Goal: Transaction & Acquisition: Purchase product/service

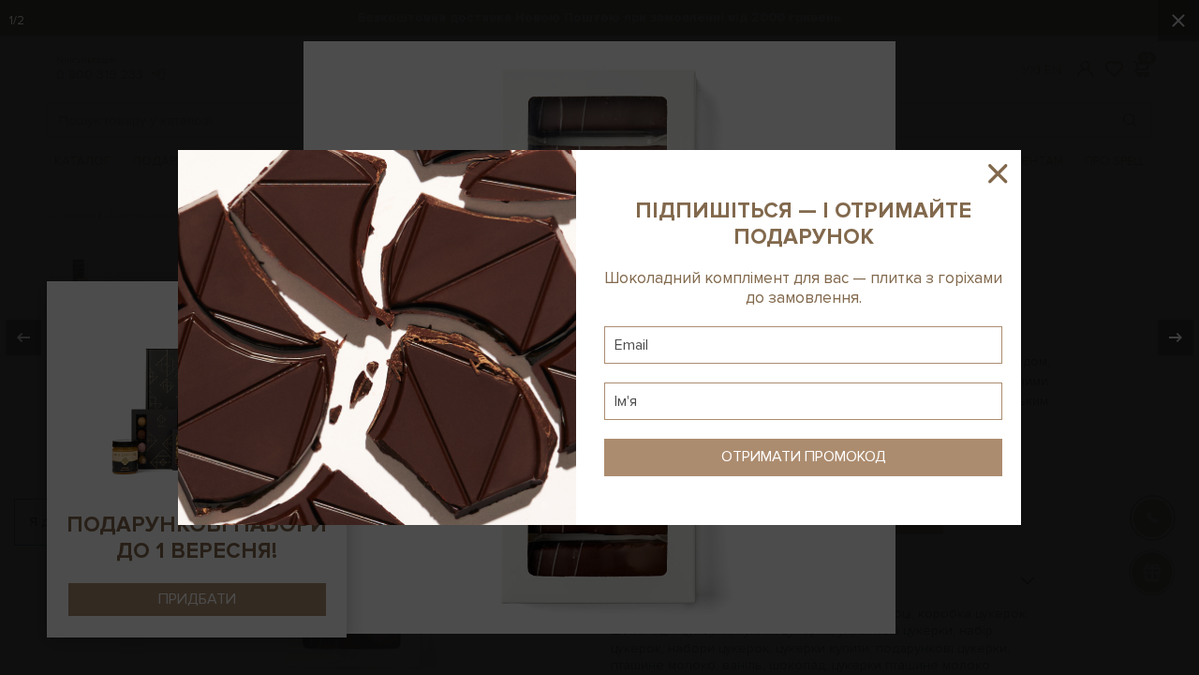
click at [1002, 171] on icon at bounding box center [997, 173] width 19 height 19
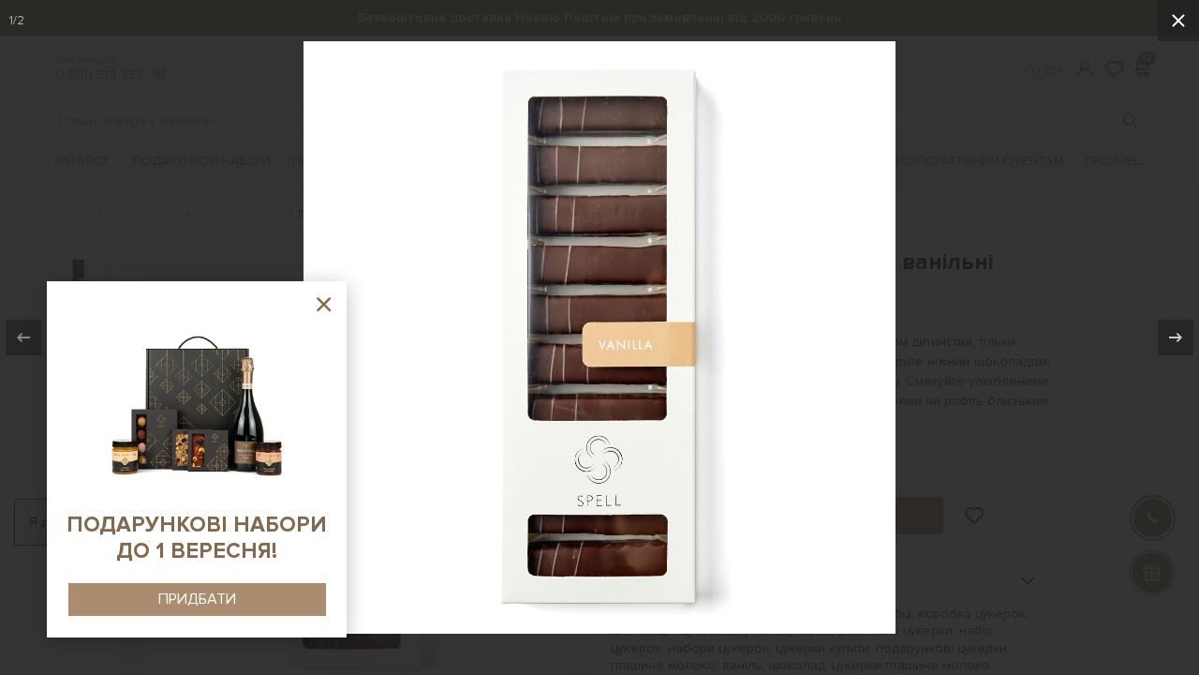
click at [1168, 35] on button at bounding box center [1178, 20] width 41 height 41
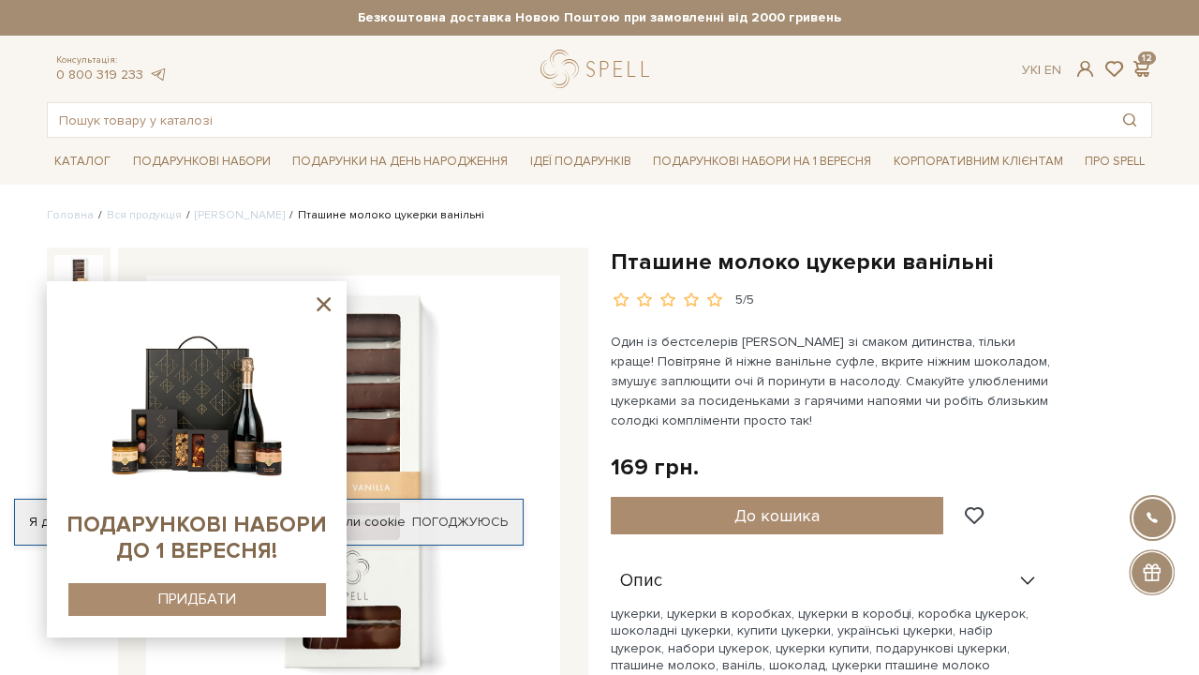
click at [323, 307] on icon at bounding box center [323, 303] width 23 height 23
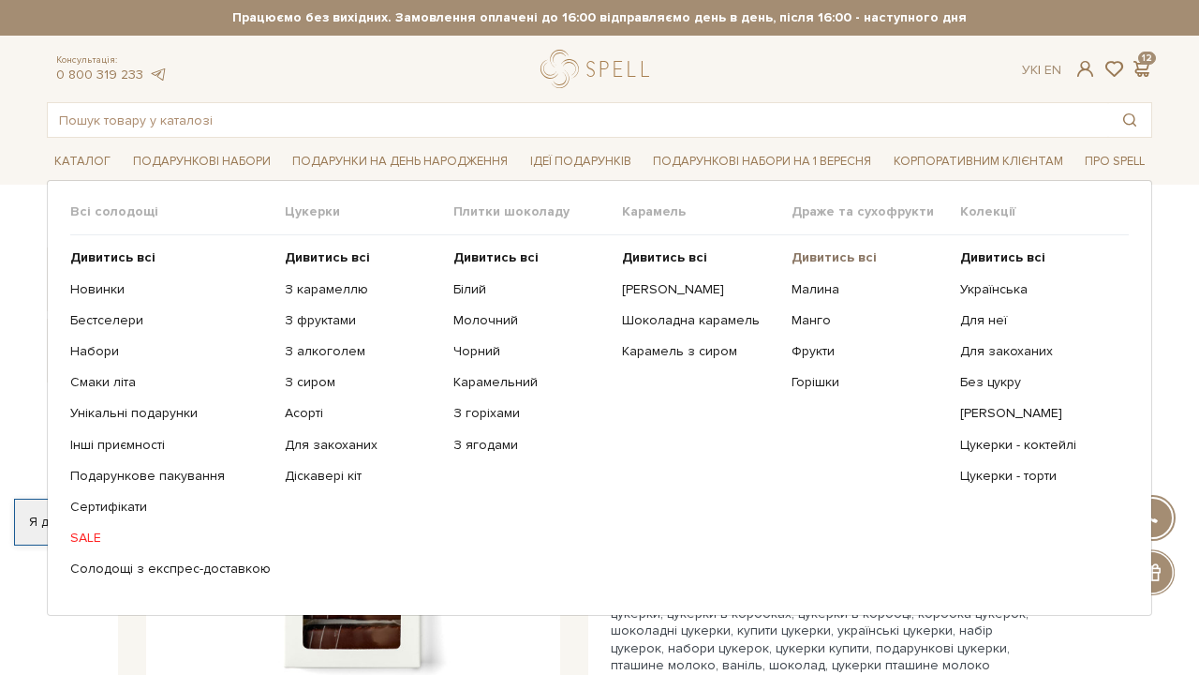
click at [839, 260] on b "Дивитись всі" at bounding box center [834, 257] width 85 height 16
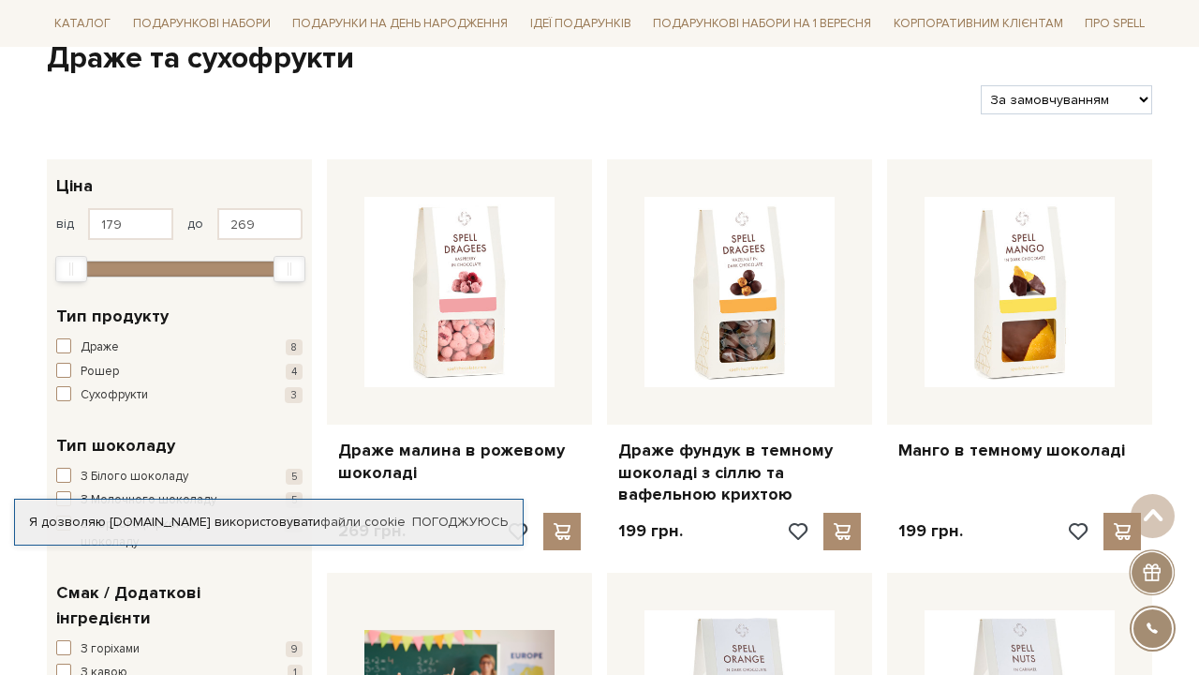
scroll to position [199, 0]
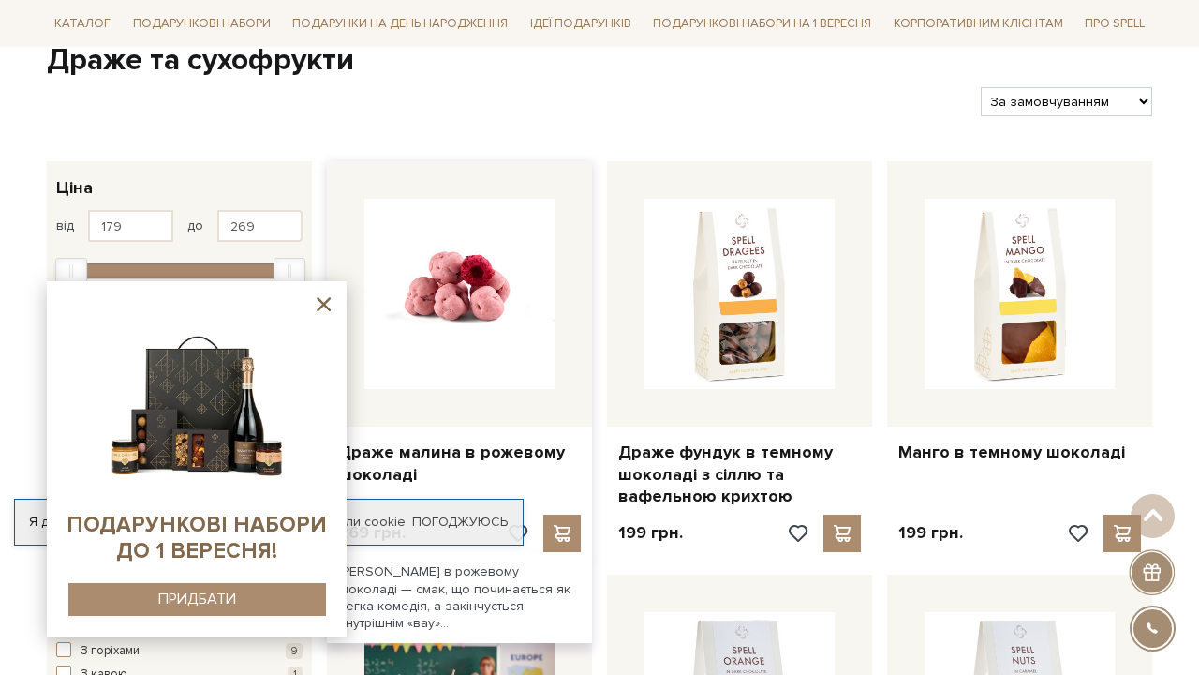
click at [502, 285] on img at bounding box center [459, 294] width 190 height 190
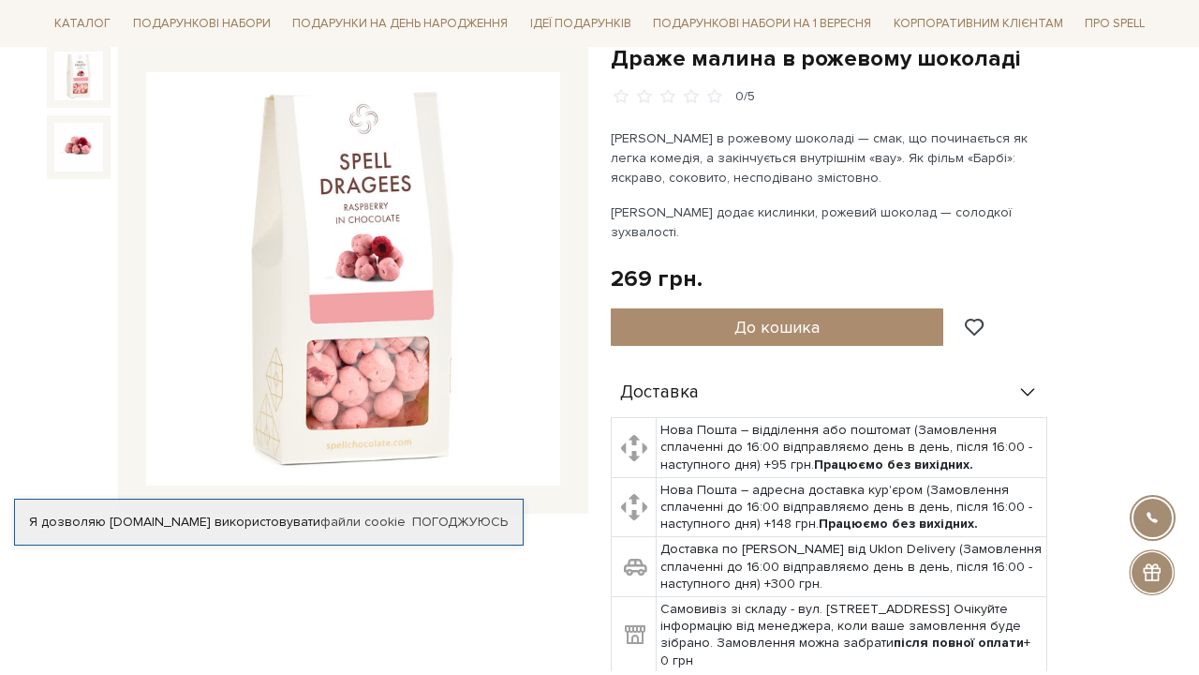
scroll to position [253, 0]
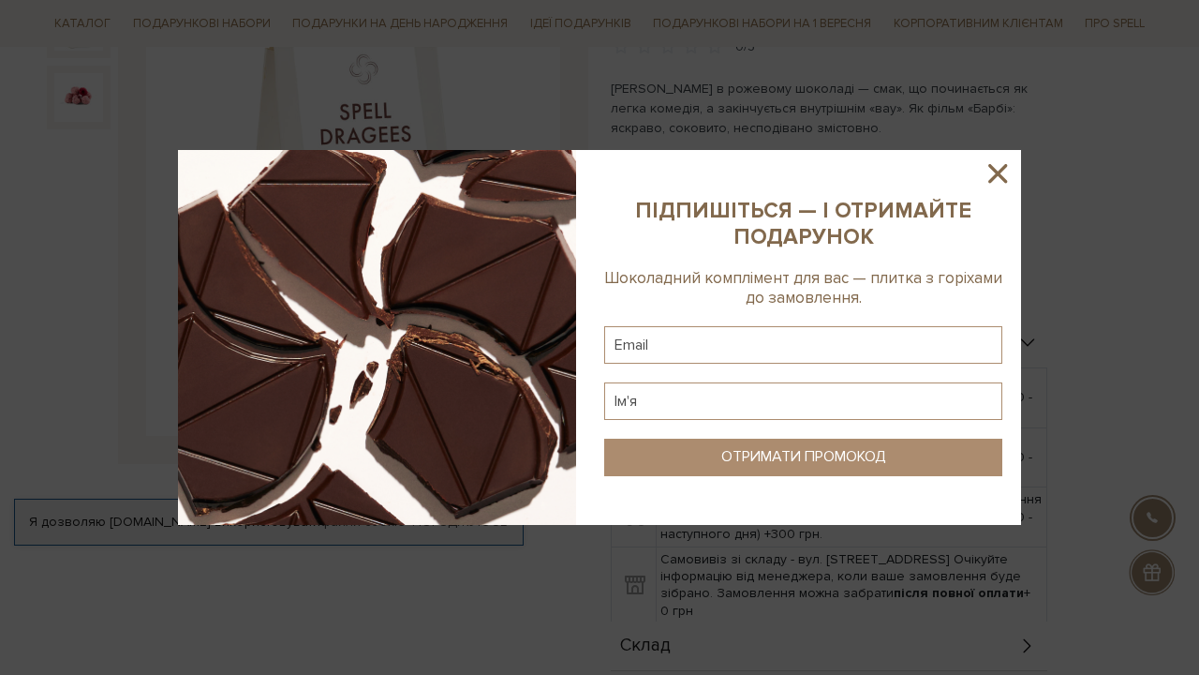
click at [999, 171] on icon at bounding box center [998, 173] width 32 height 32
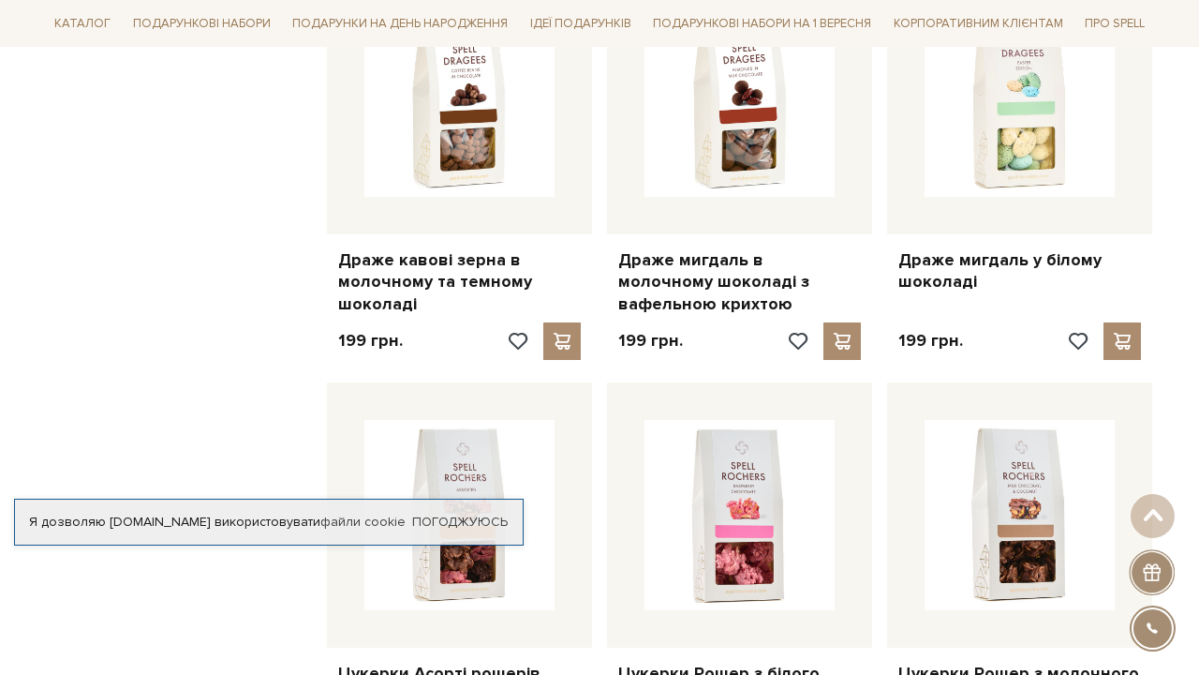
scroll to position [1591, 0]
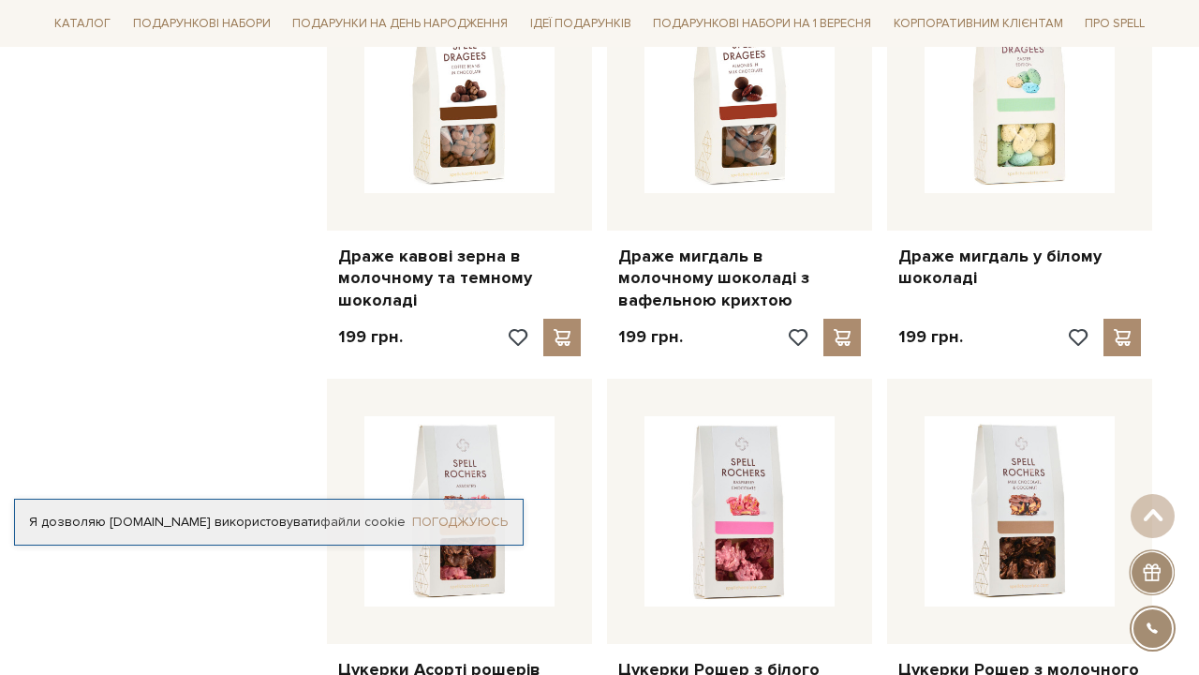
click at [454, 522] on link "Погоджуюсь" at bounding box center [460, 521] width 96 height 17
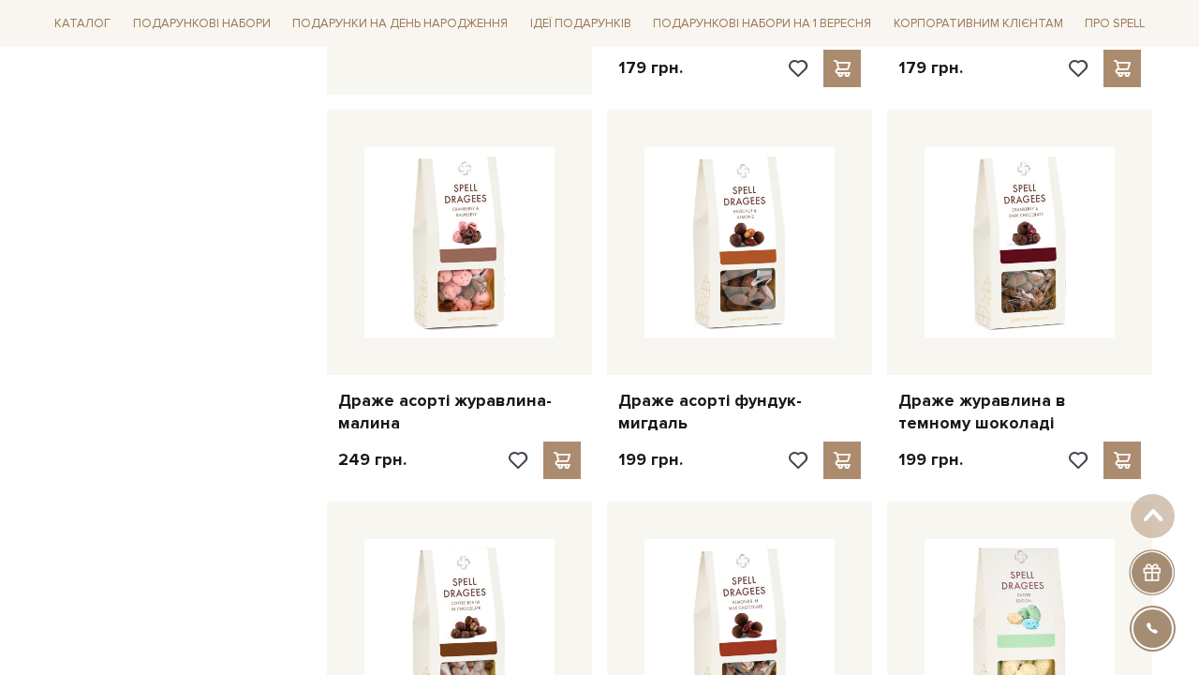
scroll to position [1030, 0]
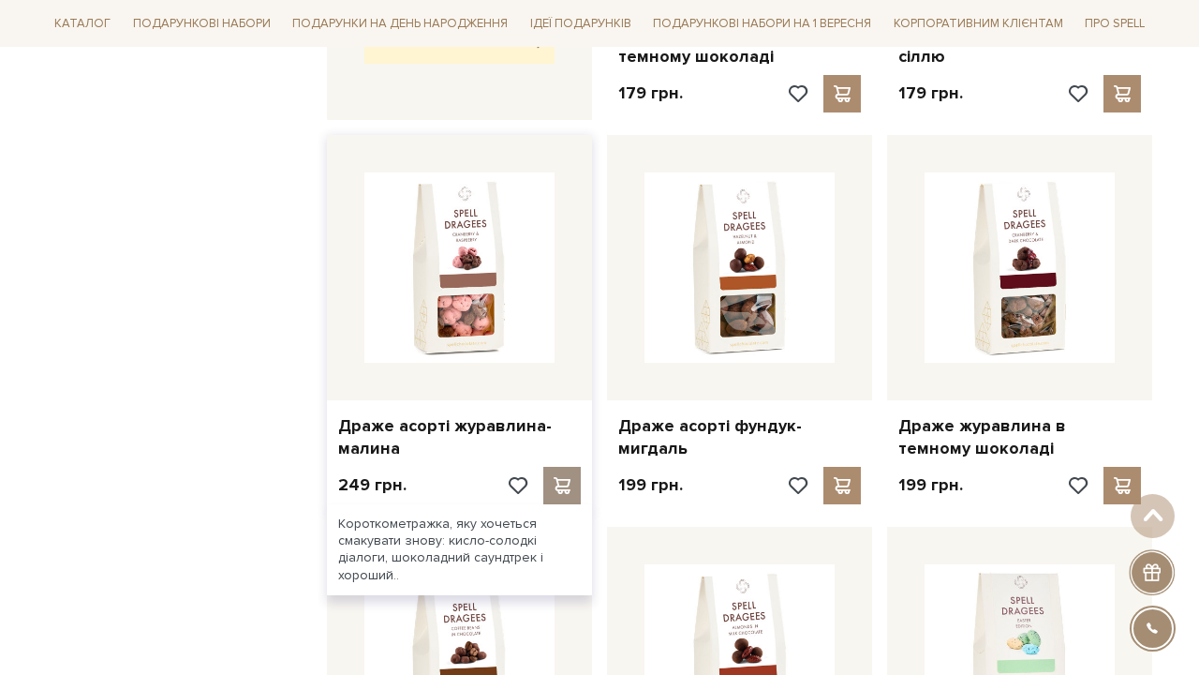
click at [560, 477] on span at bounding box center [561, 485] width 23 height 17
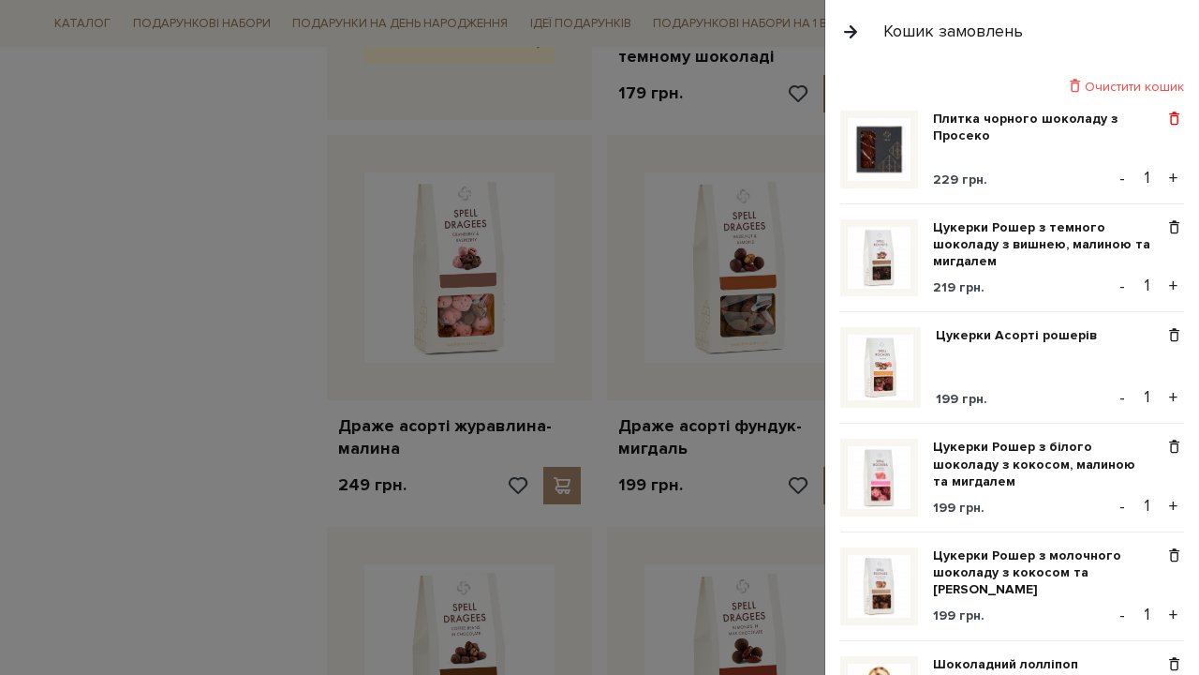
click at [1180, 126] on span at bounding box center [1175, 119] width 20 height 17
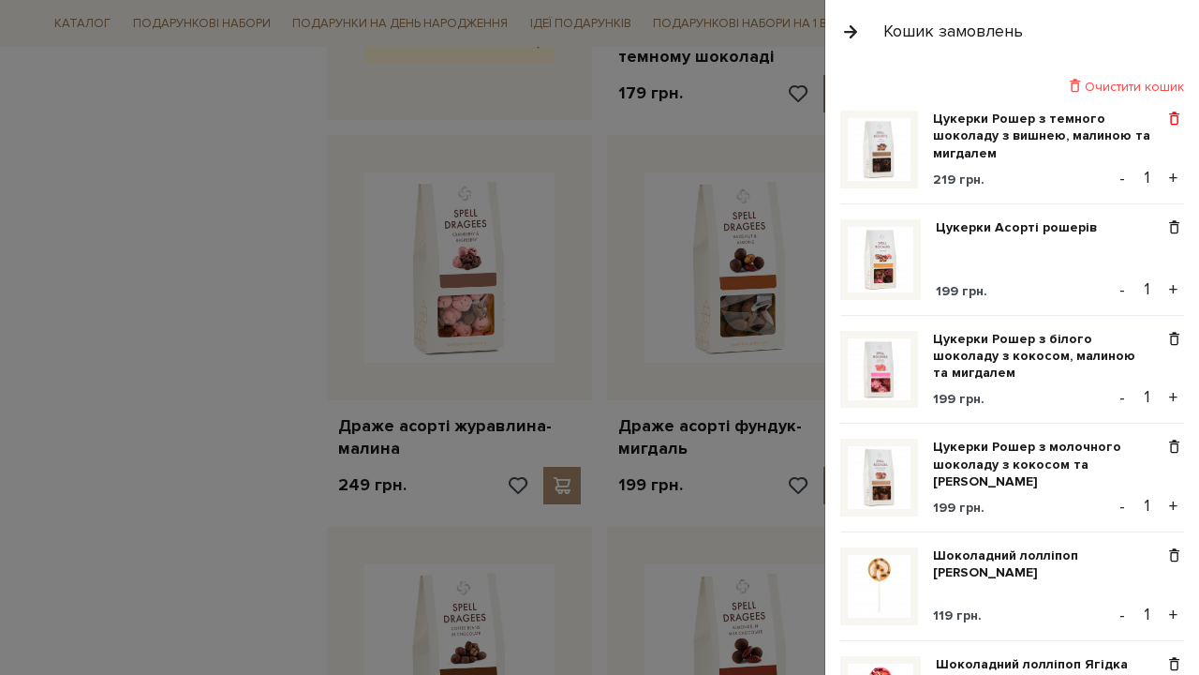
click at [1176, 118] on span at bounding box center [1175, 119] width 20 height 17
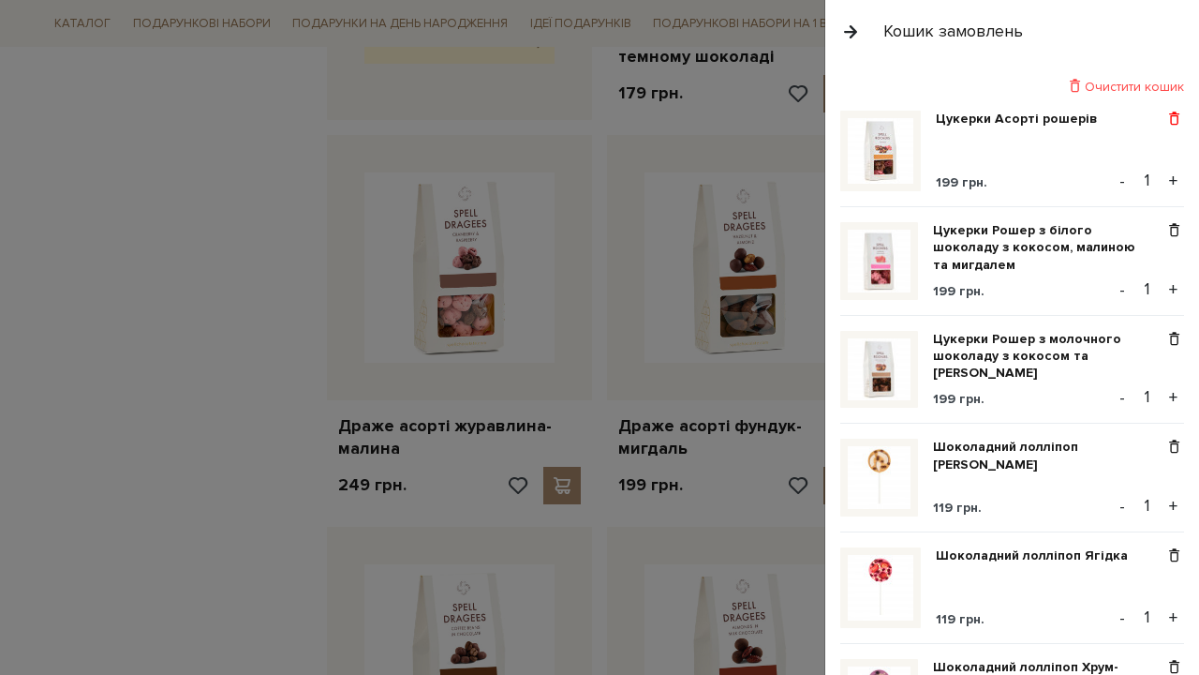
click at [1177, 117] on span at bounding box center [1175, 119] width 20 height 17
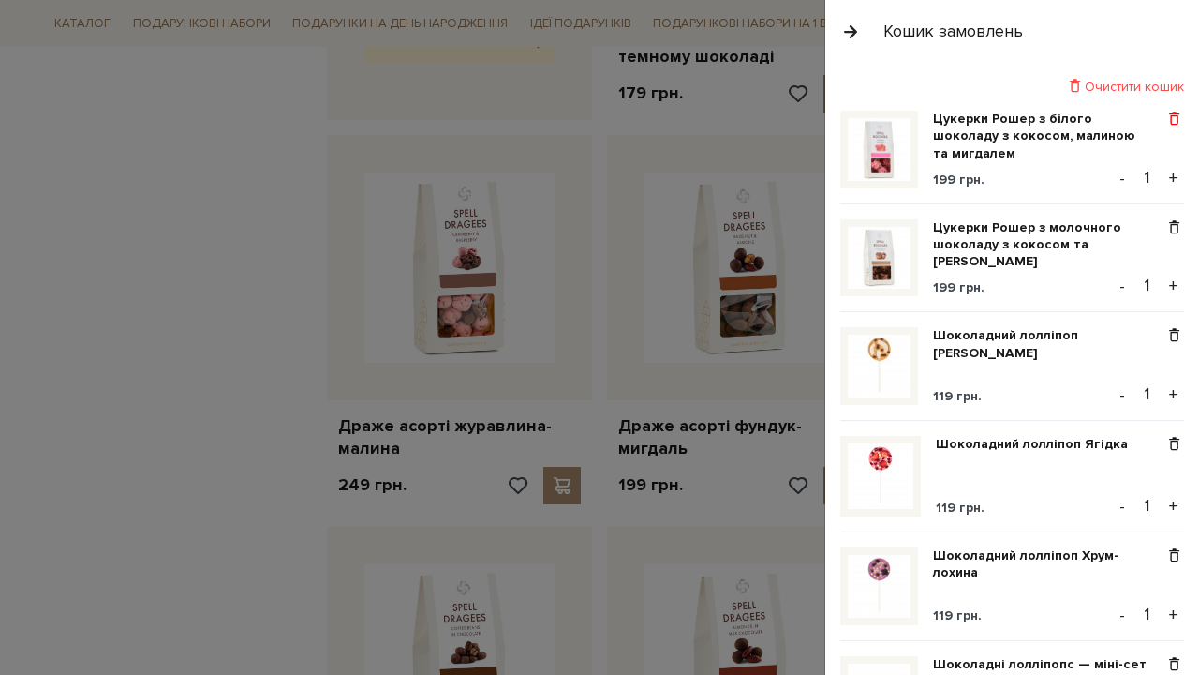
click at [1177, 117] on span at bounding box center [1175, 119] width 20 height 17
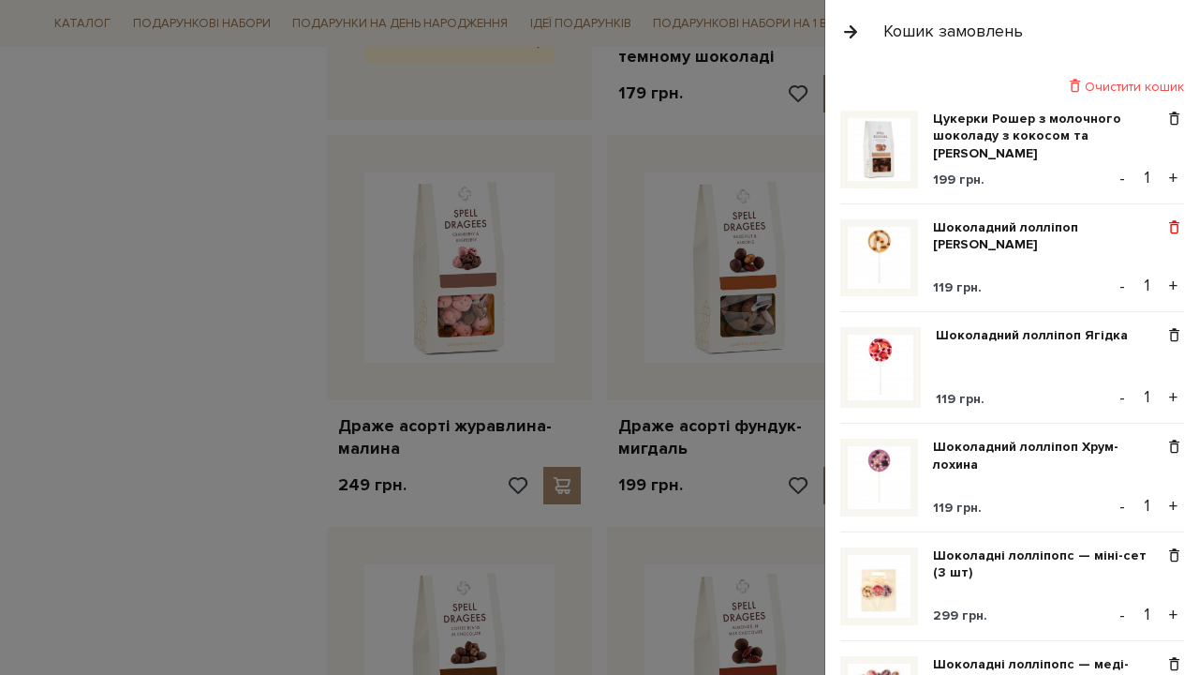
click at [1172, 225] on span at bounding box center [1175, 227] width 20 height 17
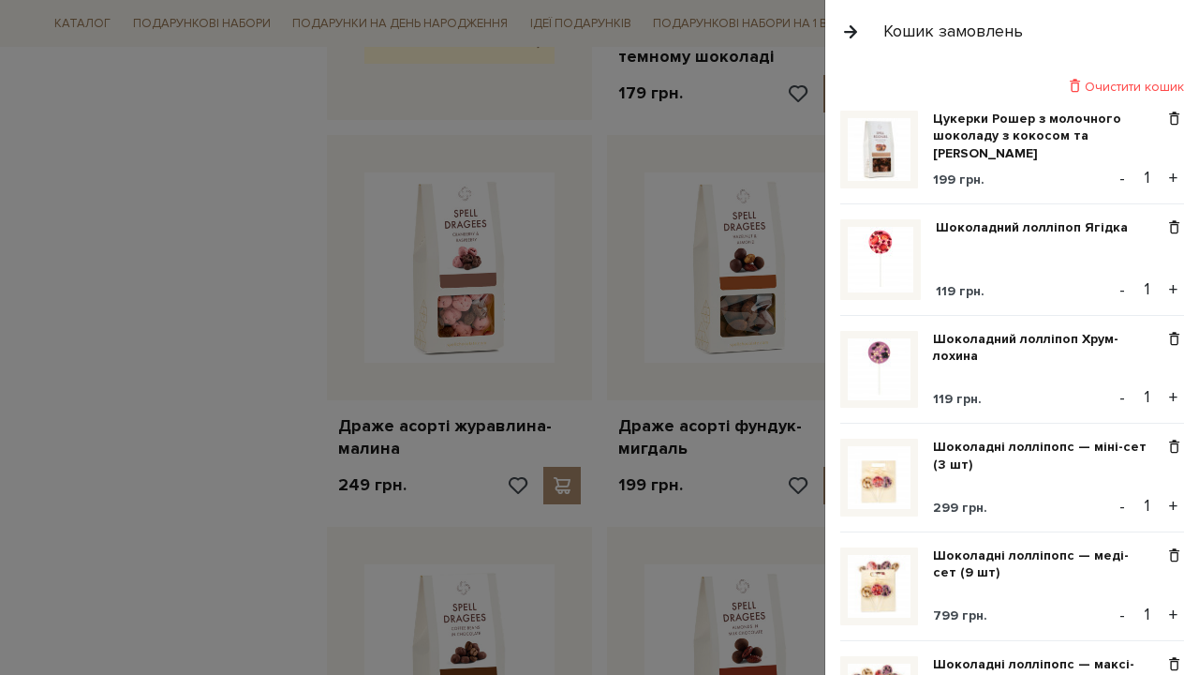
click at [1172, 225] on span at bounding box center [1175, 227] width 20 height 17
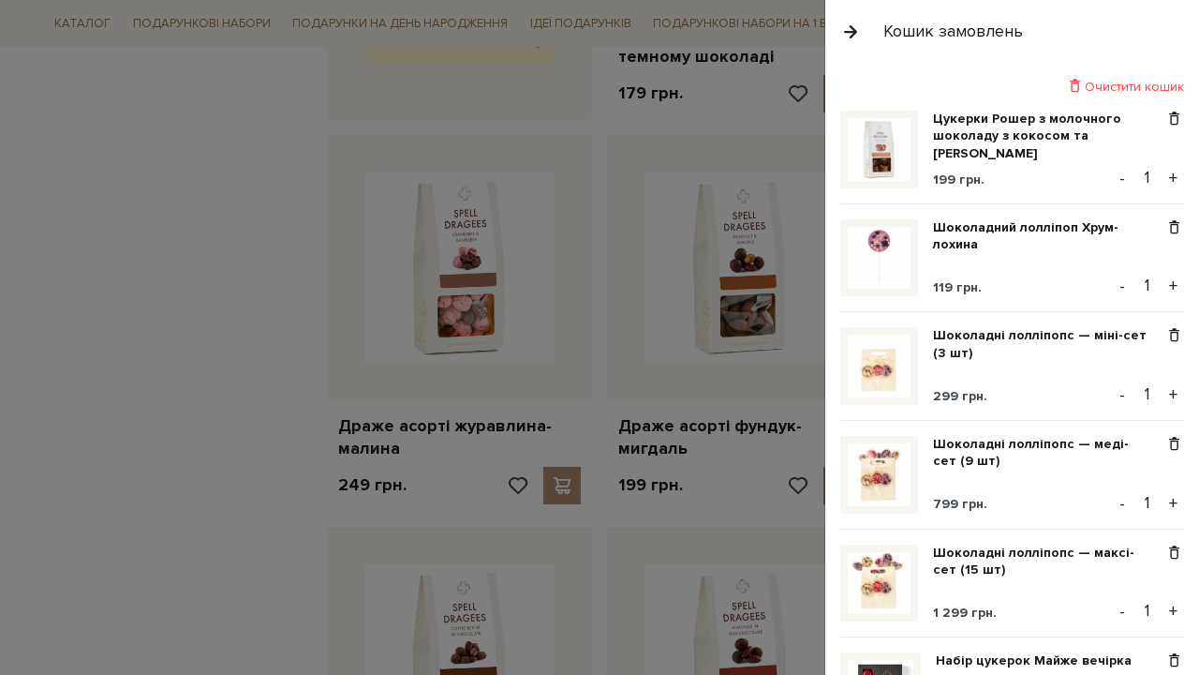
click at [1172, 225] on span at bounding box center [1175, 227] width 20 height 17
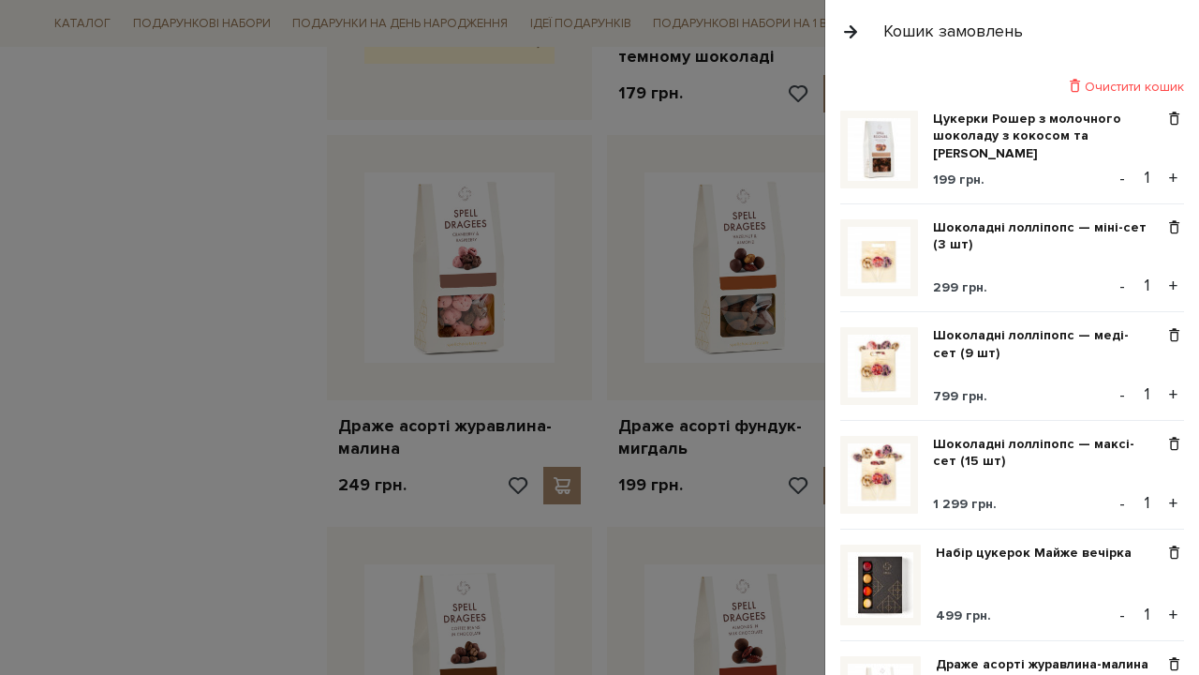
click at [1172, 225] on span at bounding box center [1175, 227] width 20 height 17
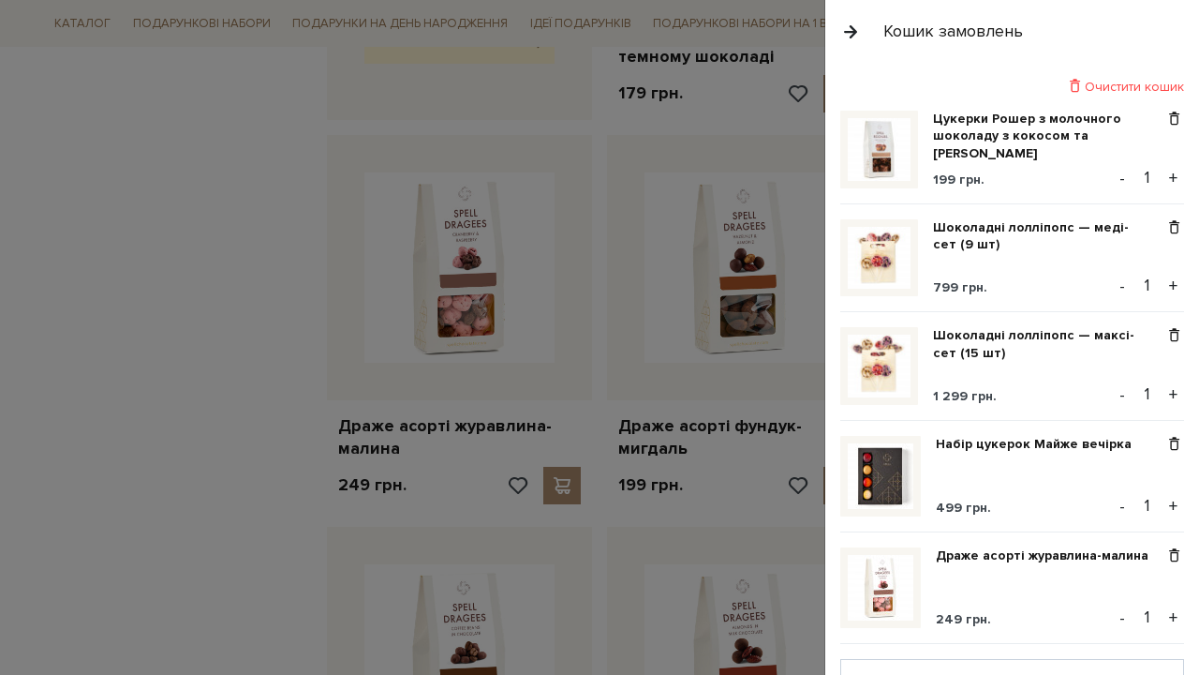
click at [1172, 225] on span at bounding box center [1175, 227] width 20 height 17
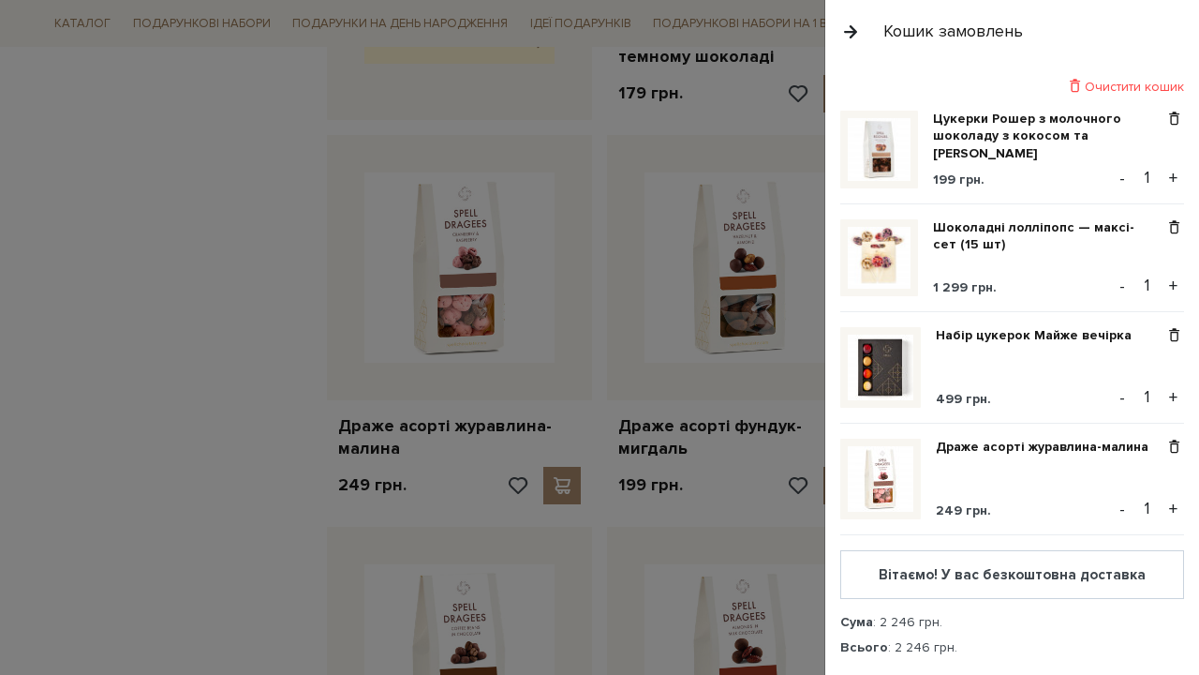
click at [1172, 225] on span at bounding box center [1175, 227] width 20 height 17
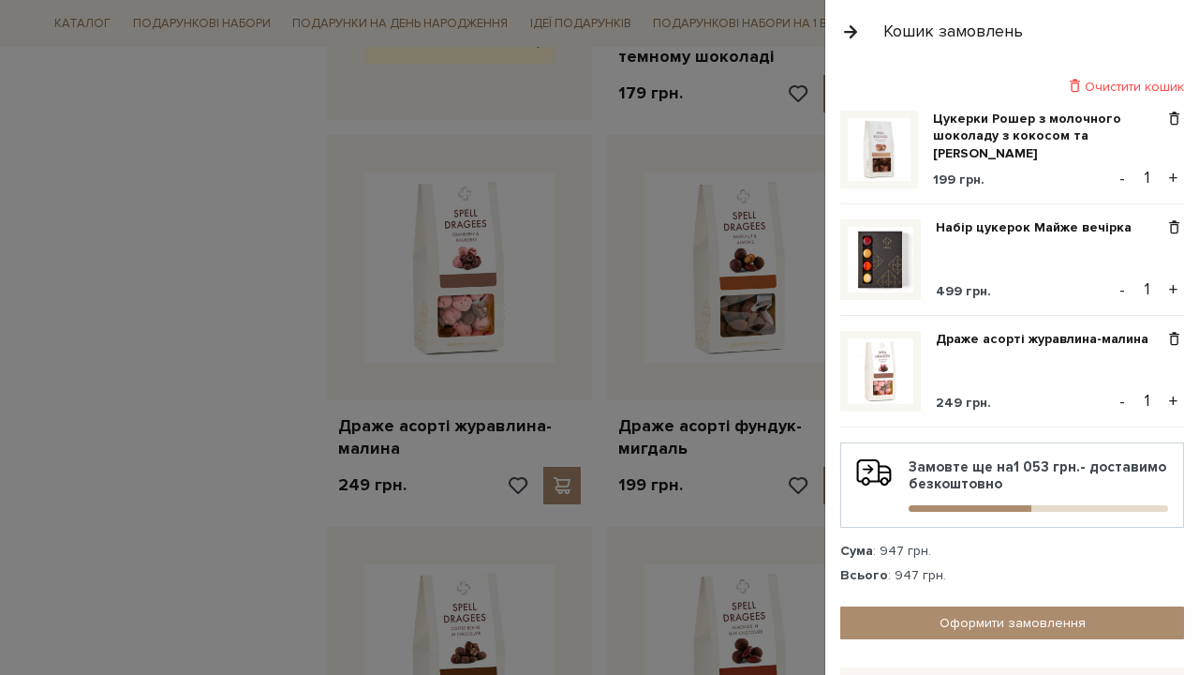
click at [1172, 225] on span at bounding box center [1175, 227] width 20 height 17
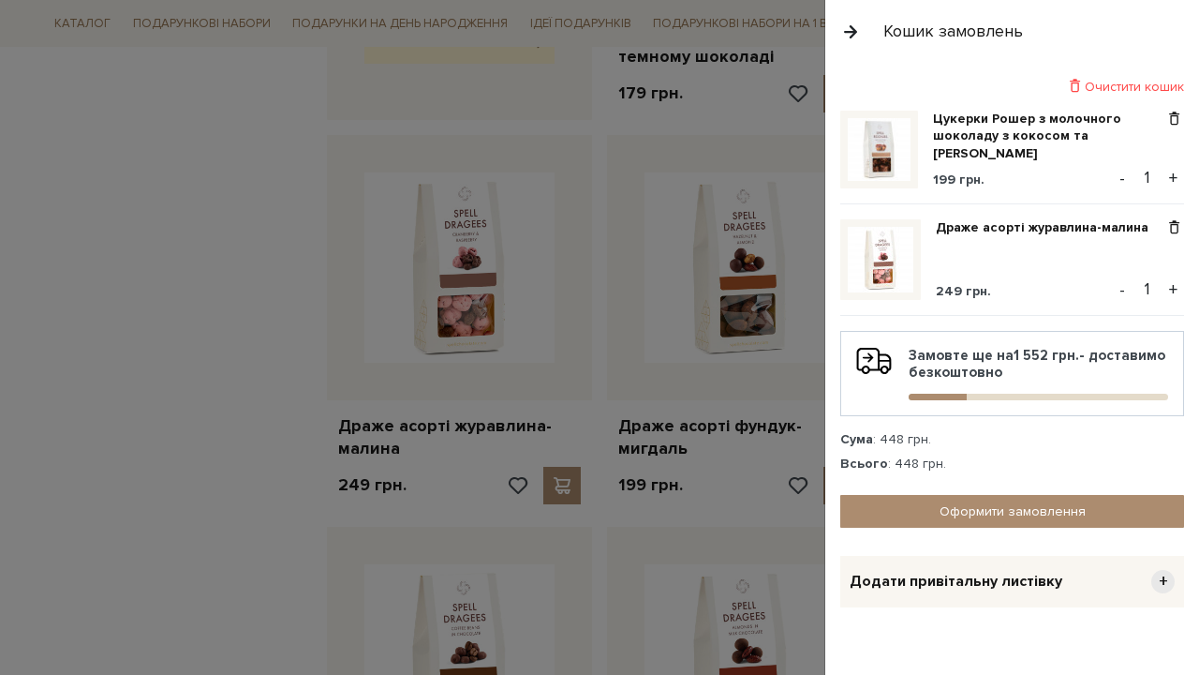
click at [1172, 225] on span at bounding box center [1175, 227] width 20 height 17
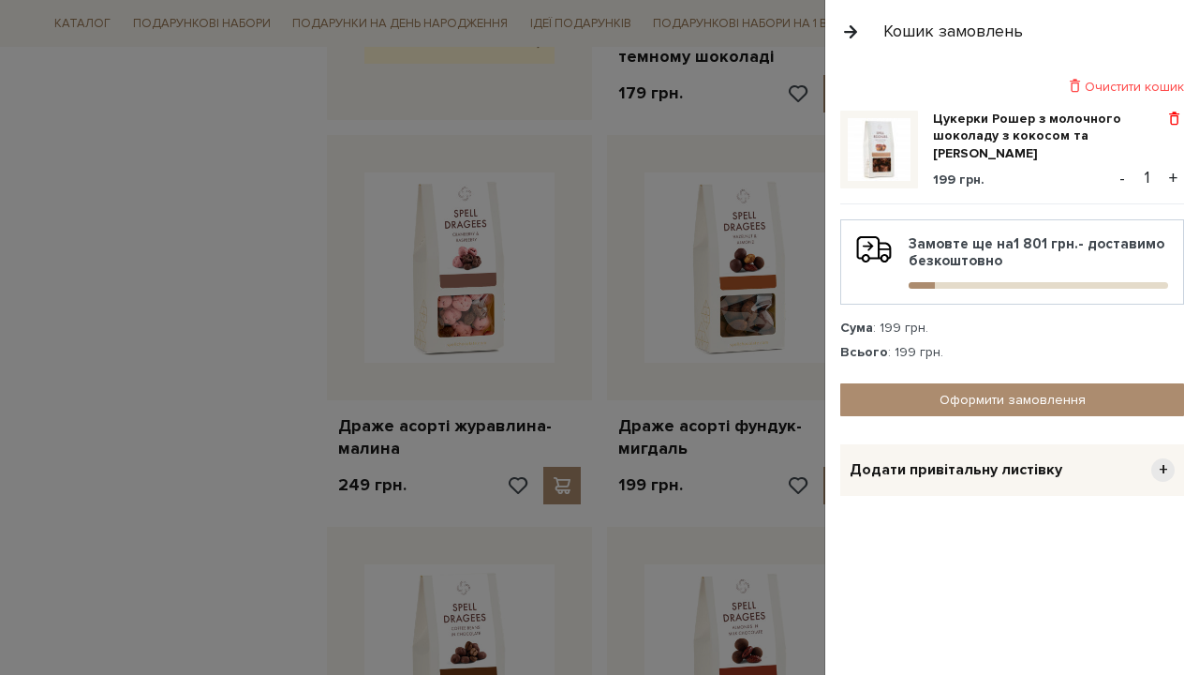
click at [1178, 120] on span at bounding box center [1175, 119] width 20 height 17
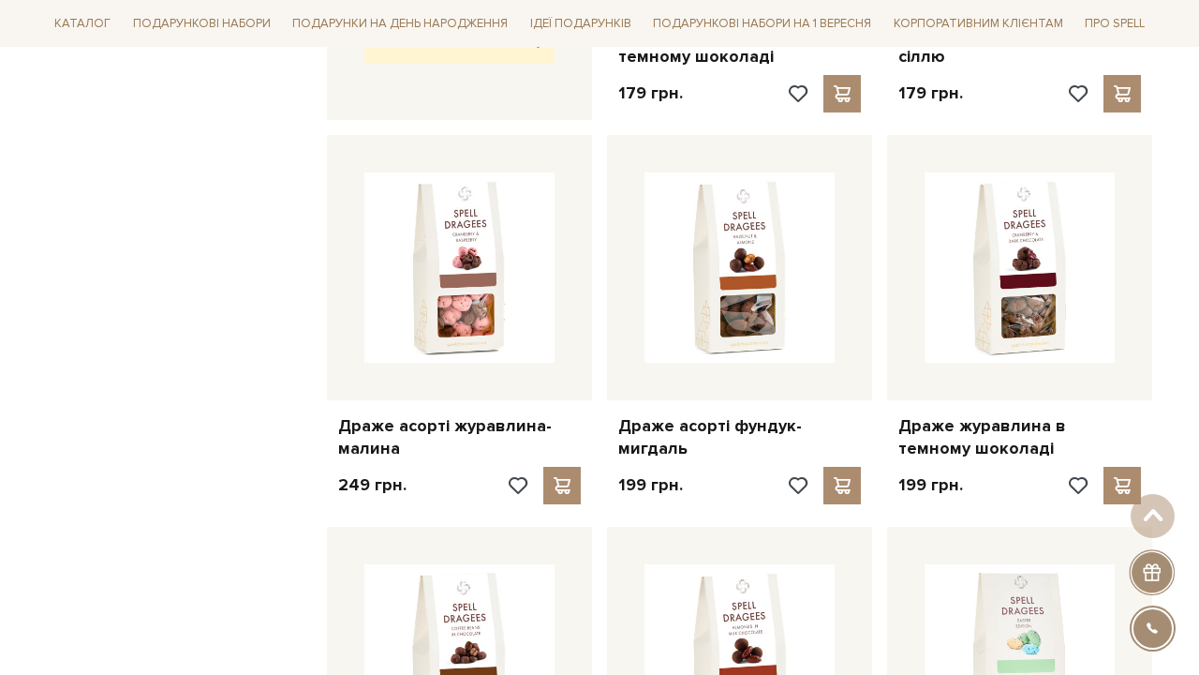
click at [378, 235] on div at bounding box center [599, 337] width 1199 height 675
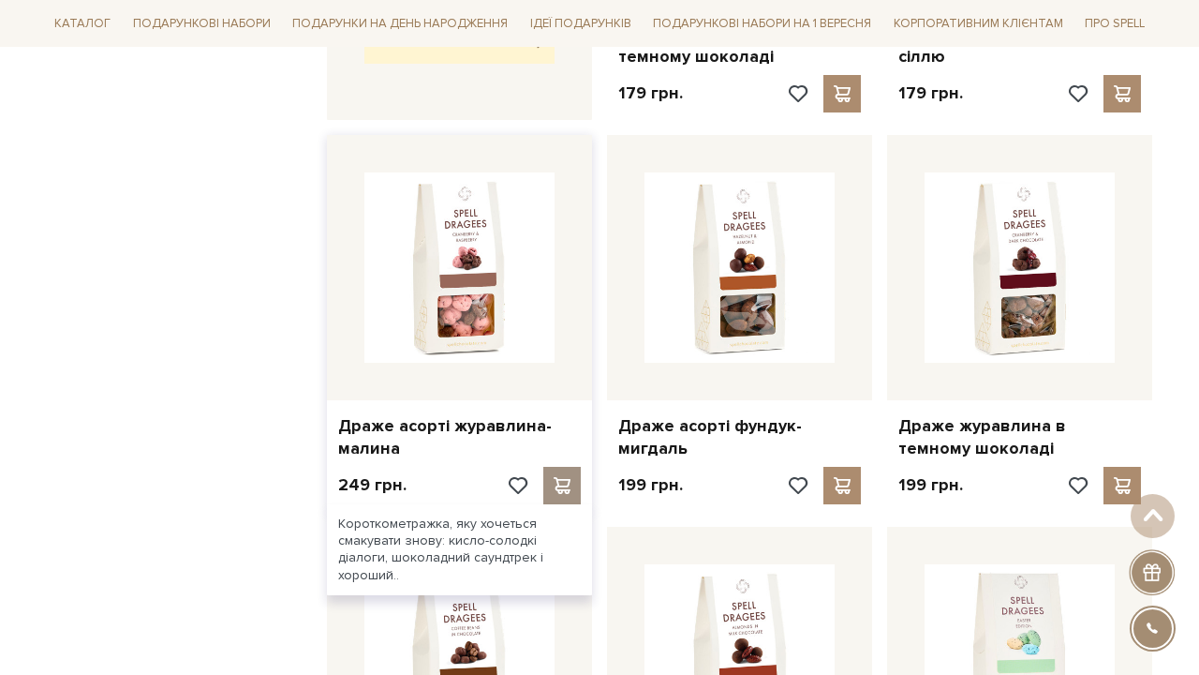
click at [557, 467] on div at bounding box center [561, 485] width 37 height 37
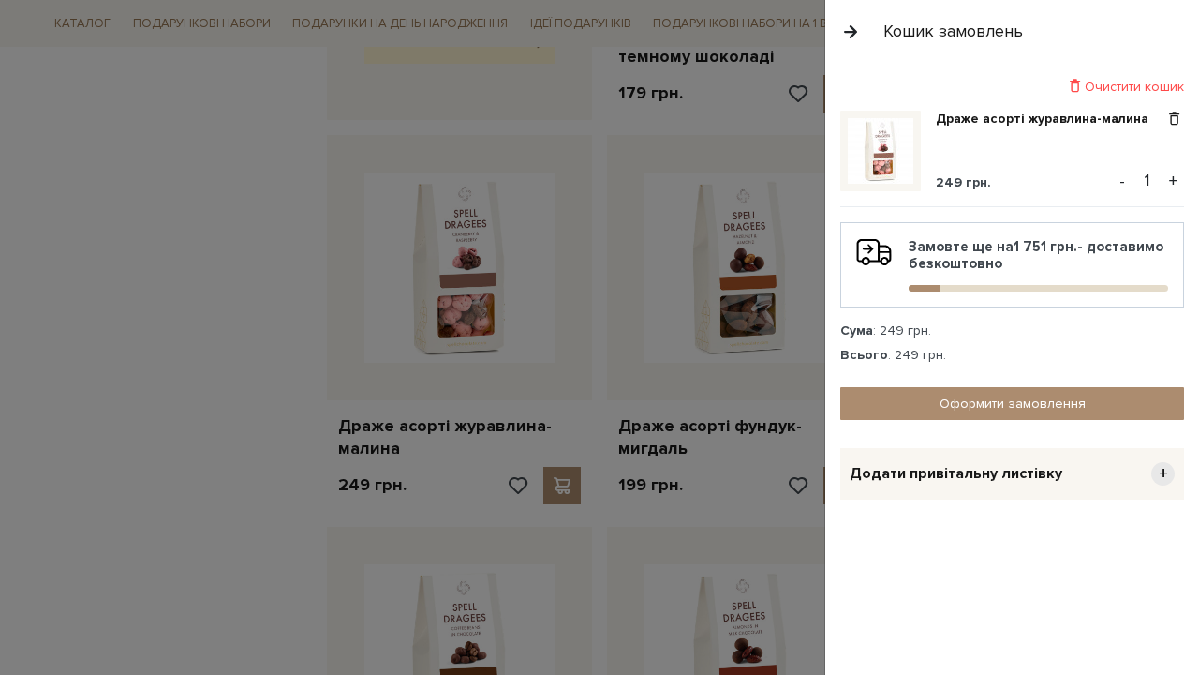
click at [1169, 179] on button "+" at bounding box center [1174, 181] width 22 height 28
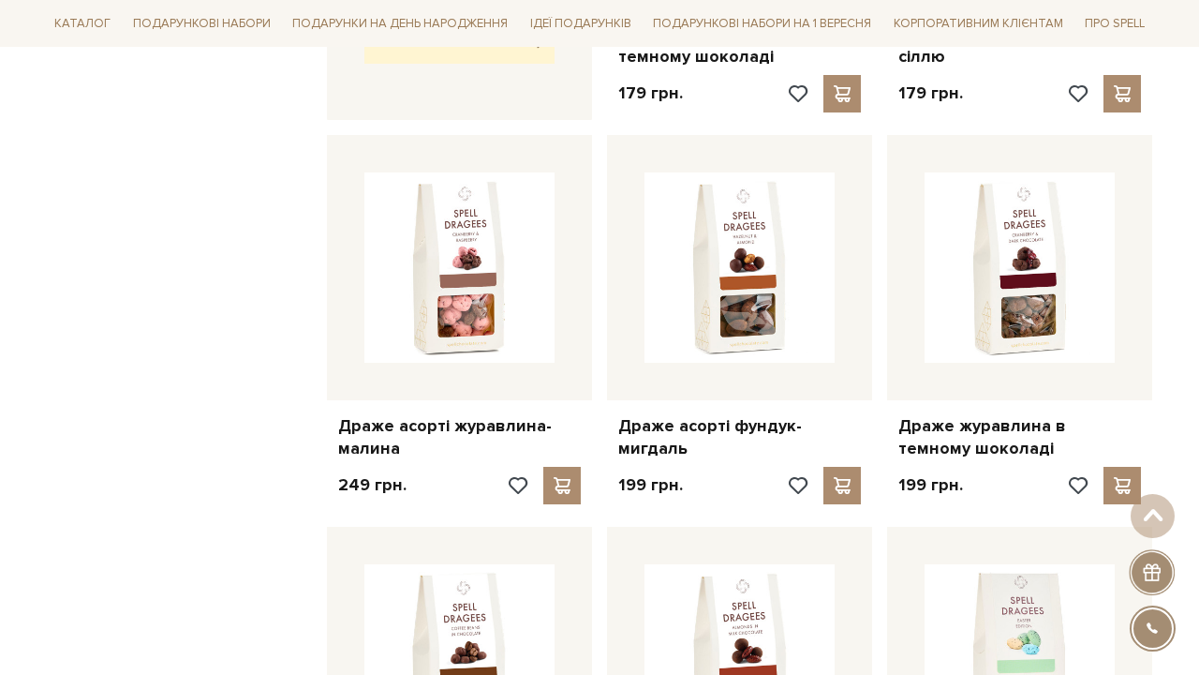
click at [321, 290] on div at bounding box center [599, 337] width 1199 height 675
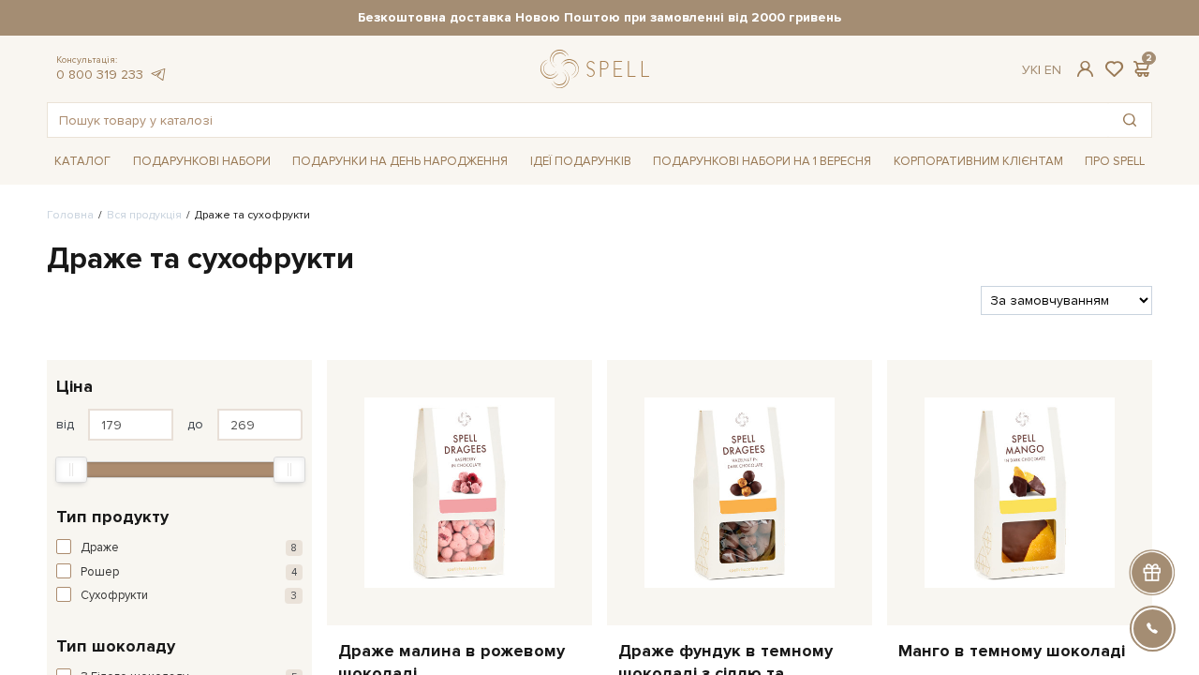
scroll to position [0, 0]
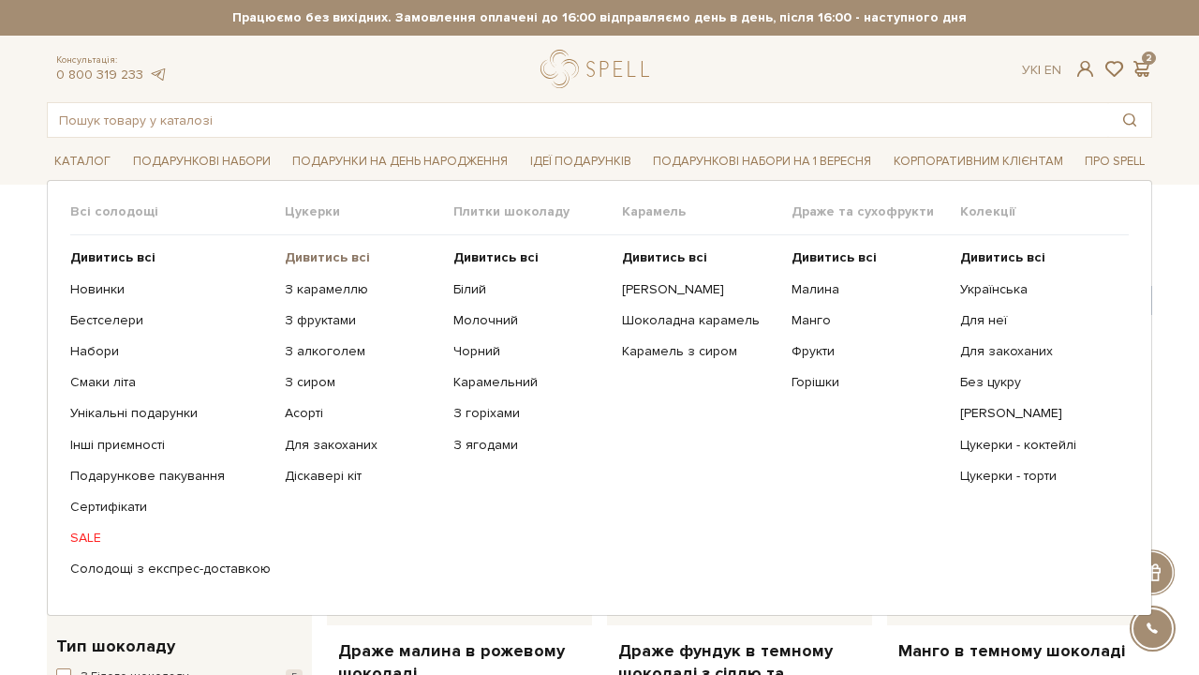
click at [333, 260] on b "Дивитись всі" at bounding box center [327, 257] width 85 height 16
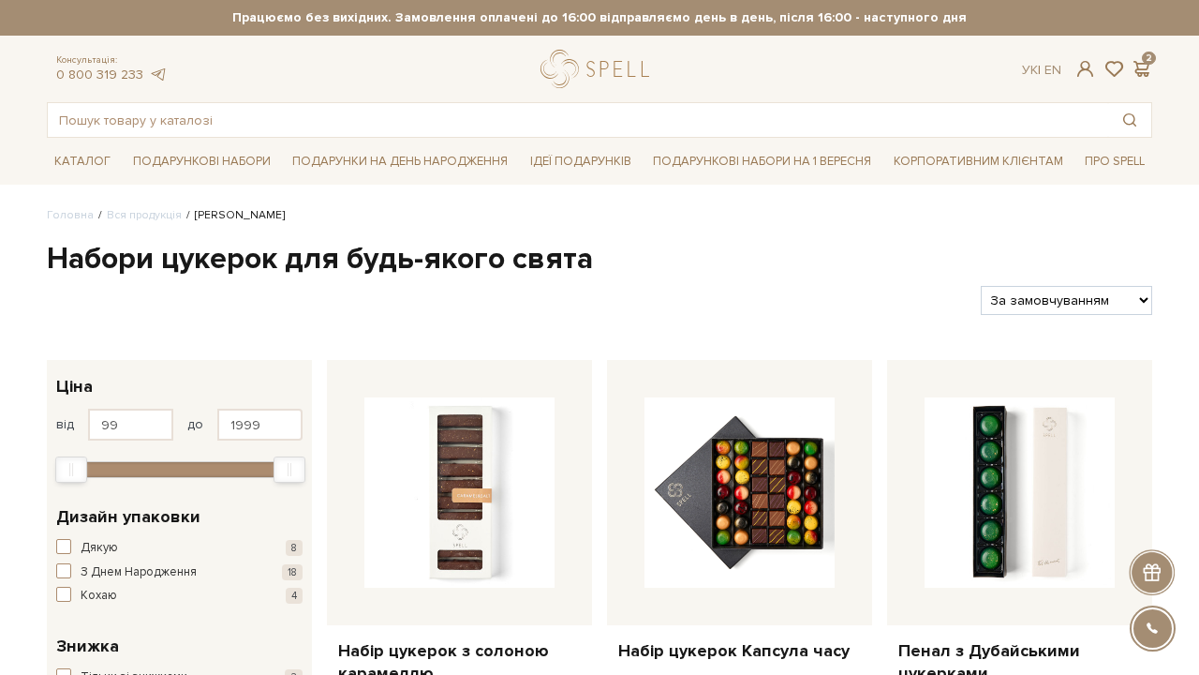
select select "[URL][DOMAIN_NAME]"
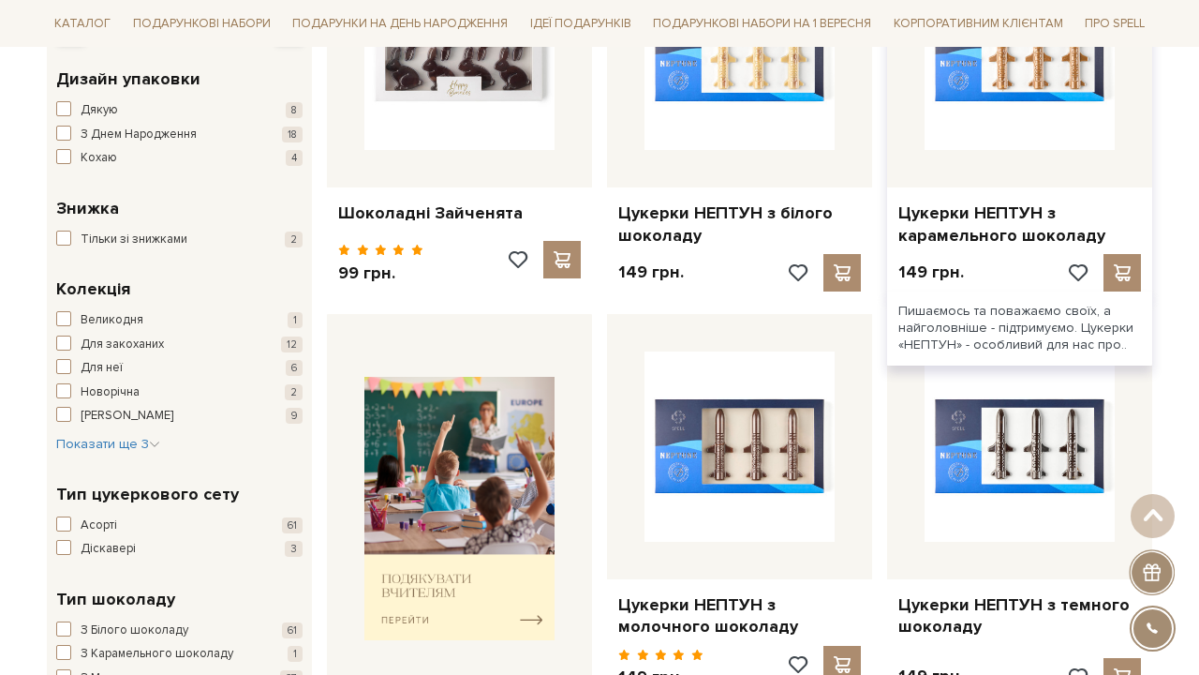
scroll to position [439, 0]
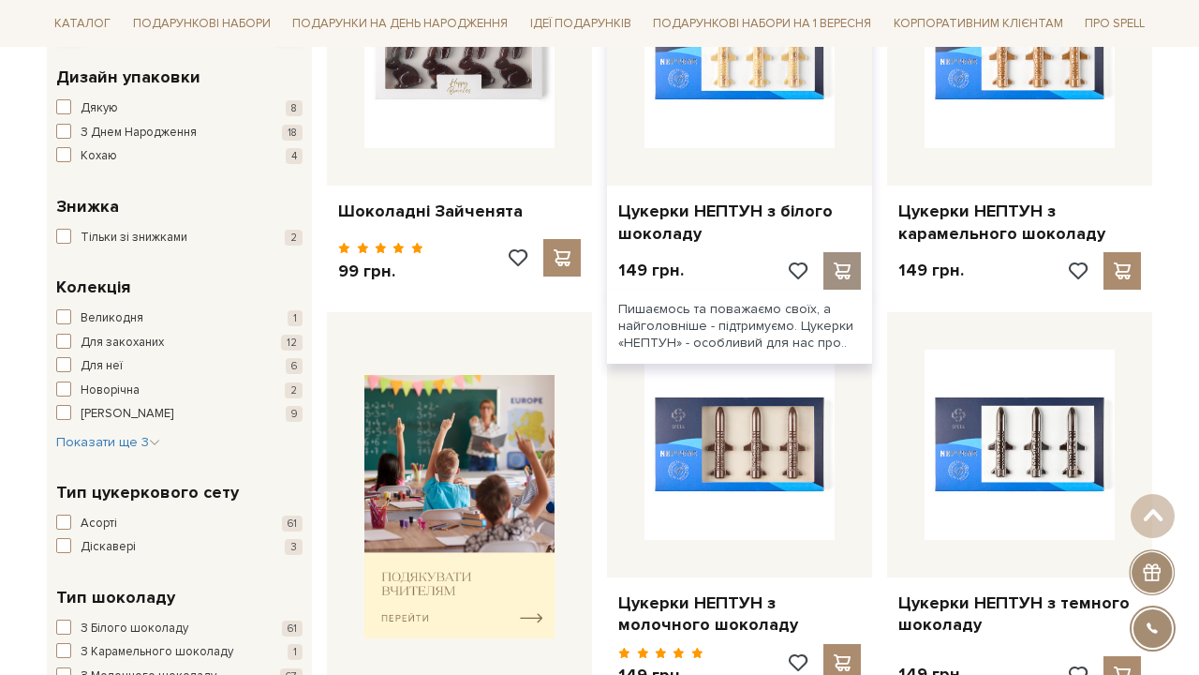
click at [843, 262] on span at bounding box center [841, 270] width 23 height 17
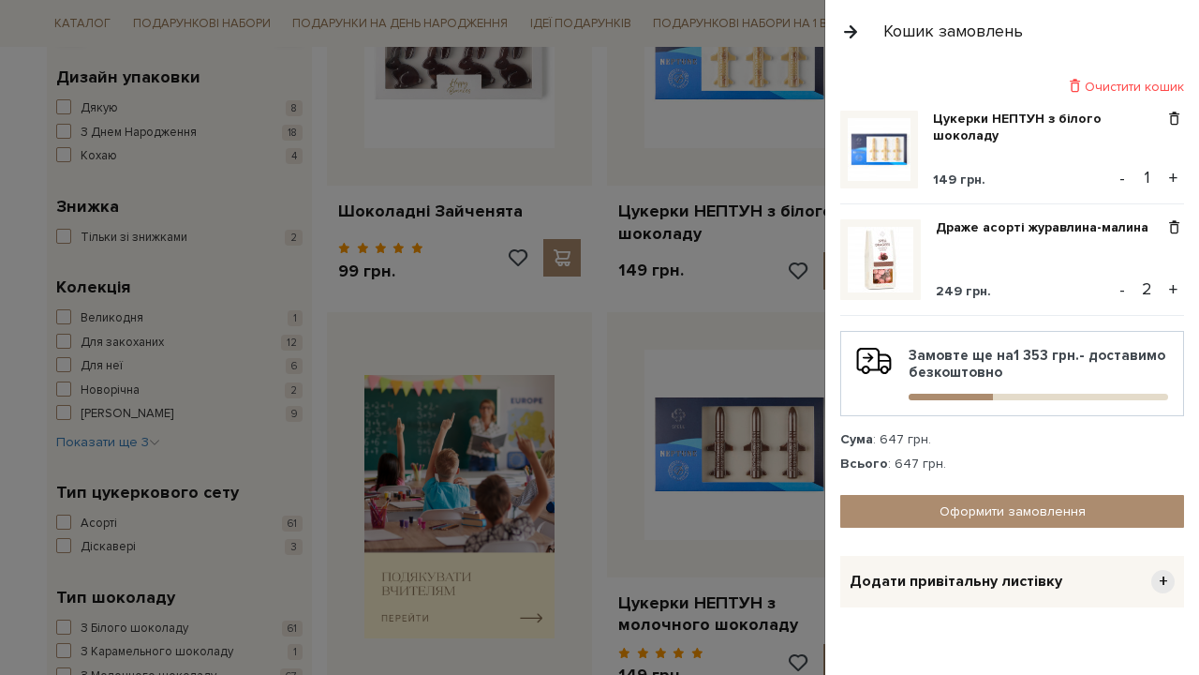
click at [749, 197] on div at bounding box center [599, 337] width 1199 height 675
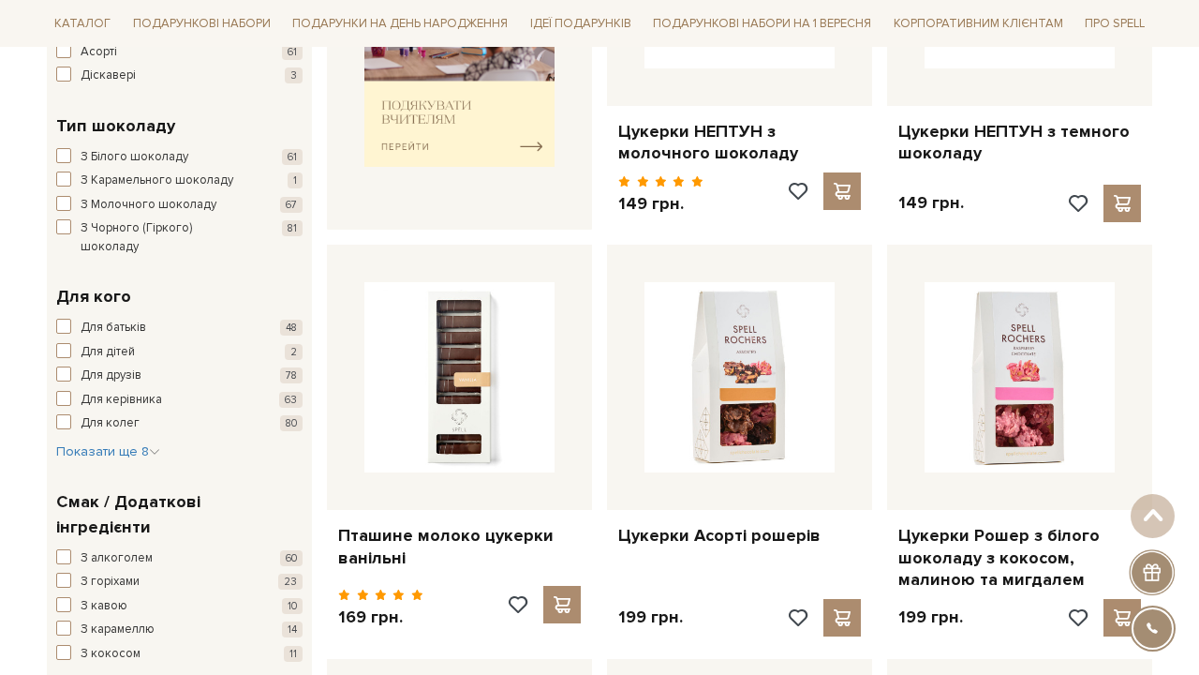
scroll to position [1097, 0]
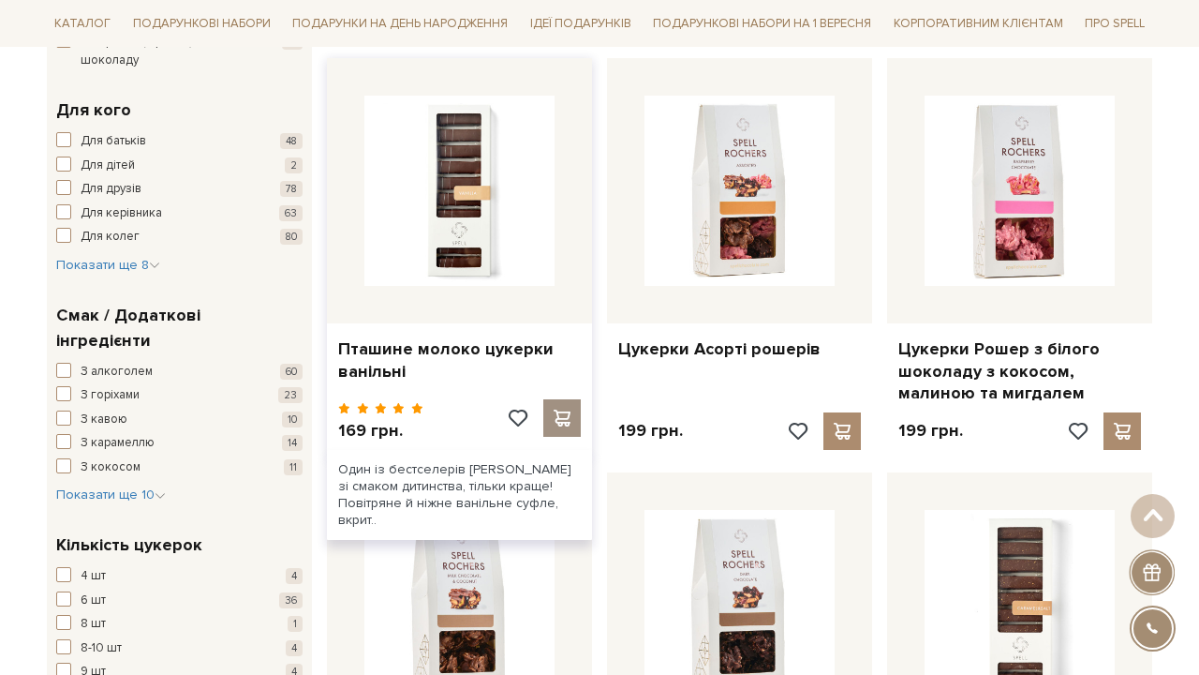
click at [558, 409] on span at bounding box center [561, 417] width 23 height 17
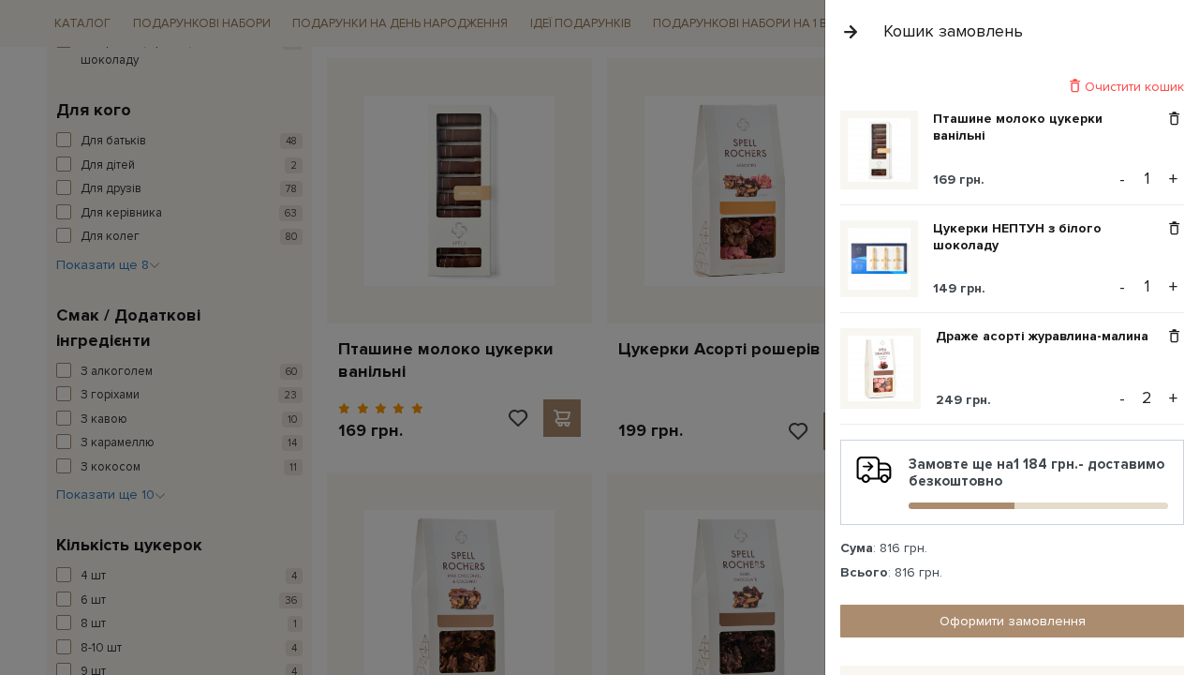
click at [571, 246] on div at bounding box center [599, 337] width 1199 height 675
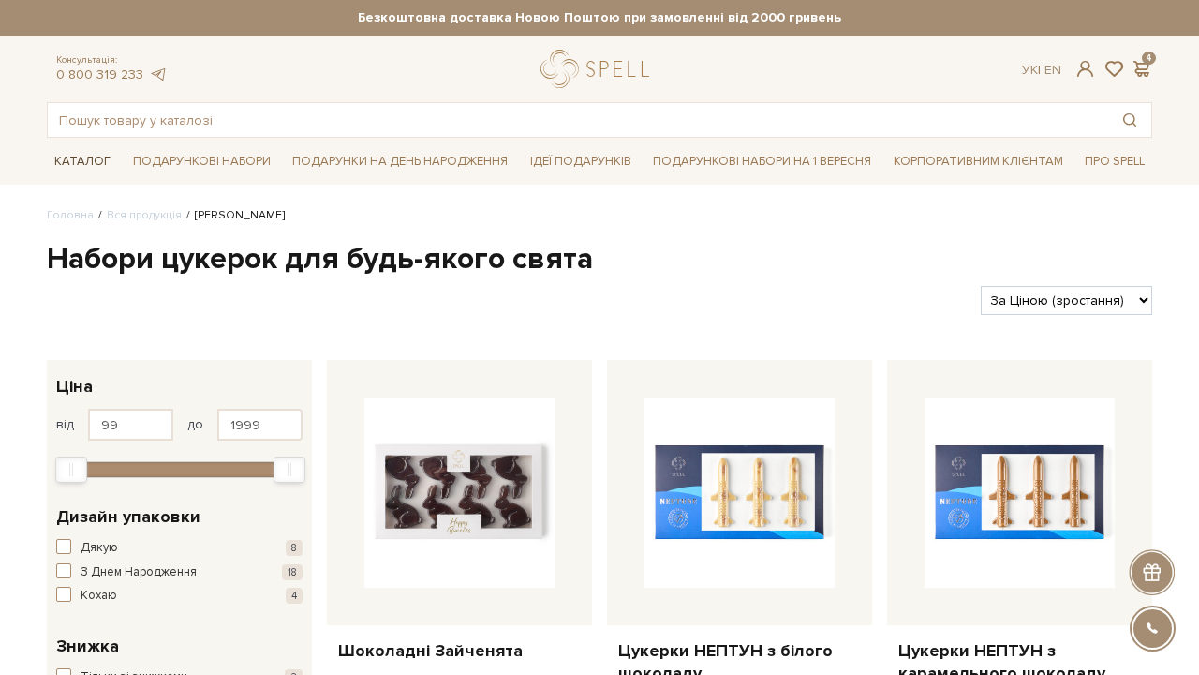
scroll to position [0, 0]
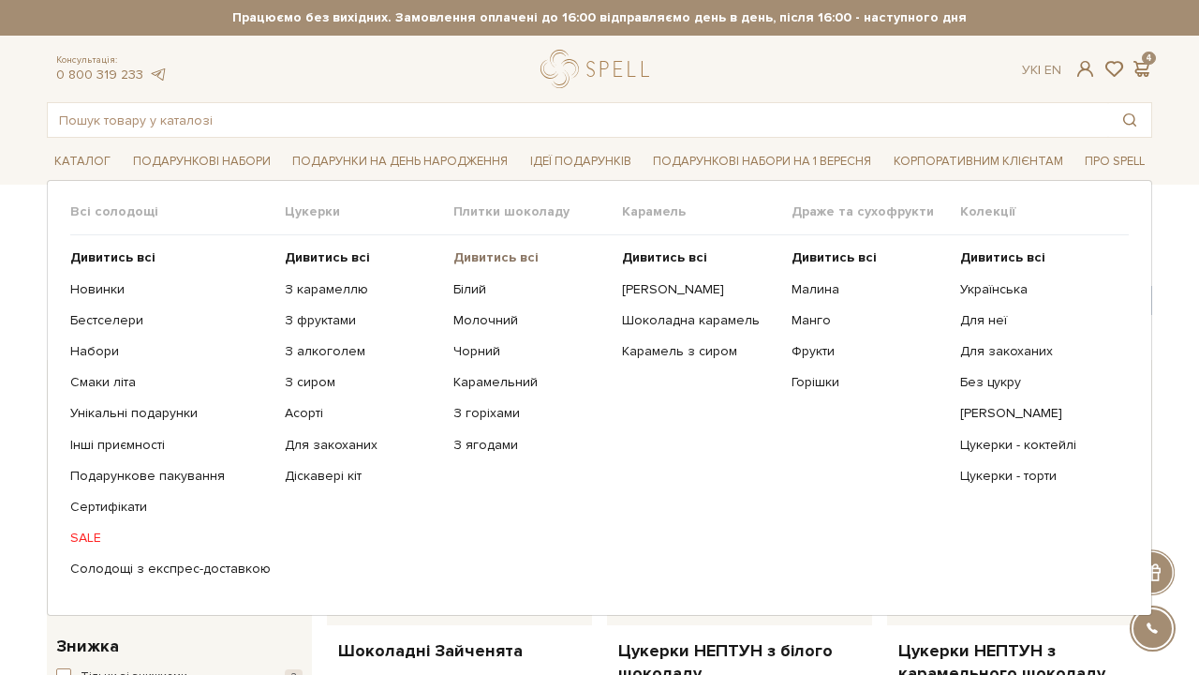
click at [494, 257] on b "Дивитись всі" at bounding box center [495, 257] width 85 height 16
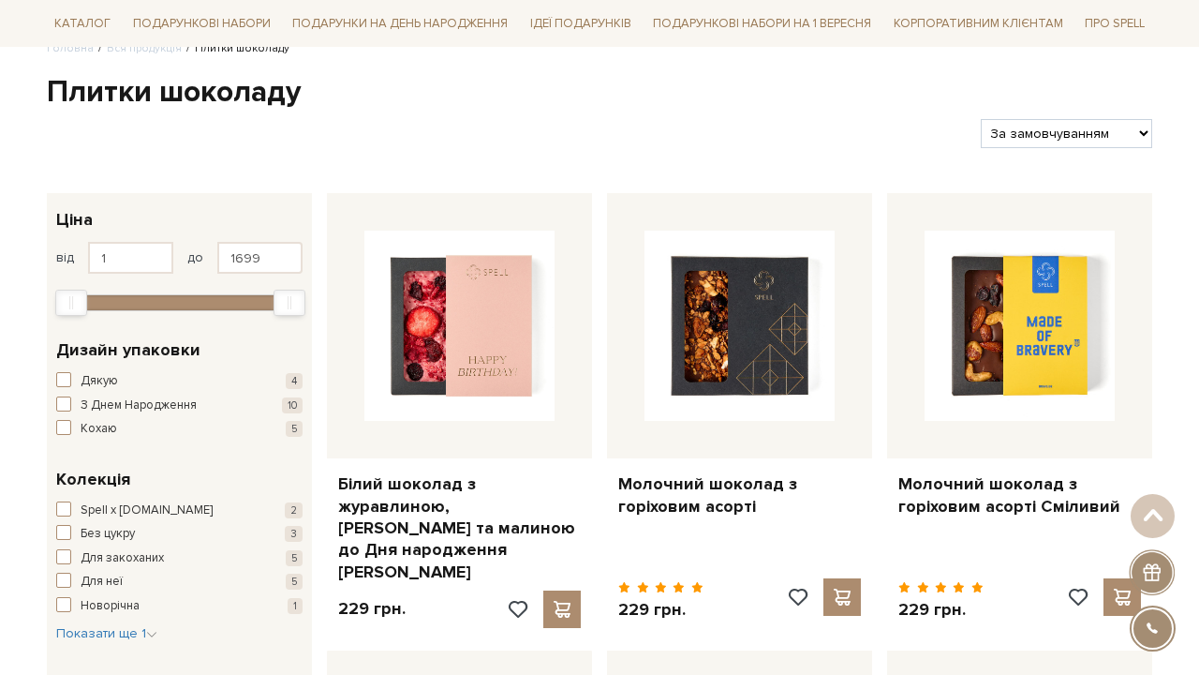
scroll to position [45, 0]
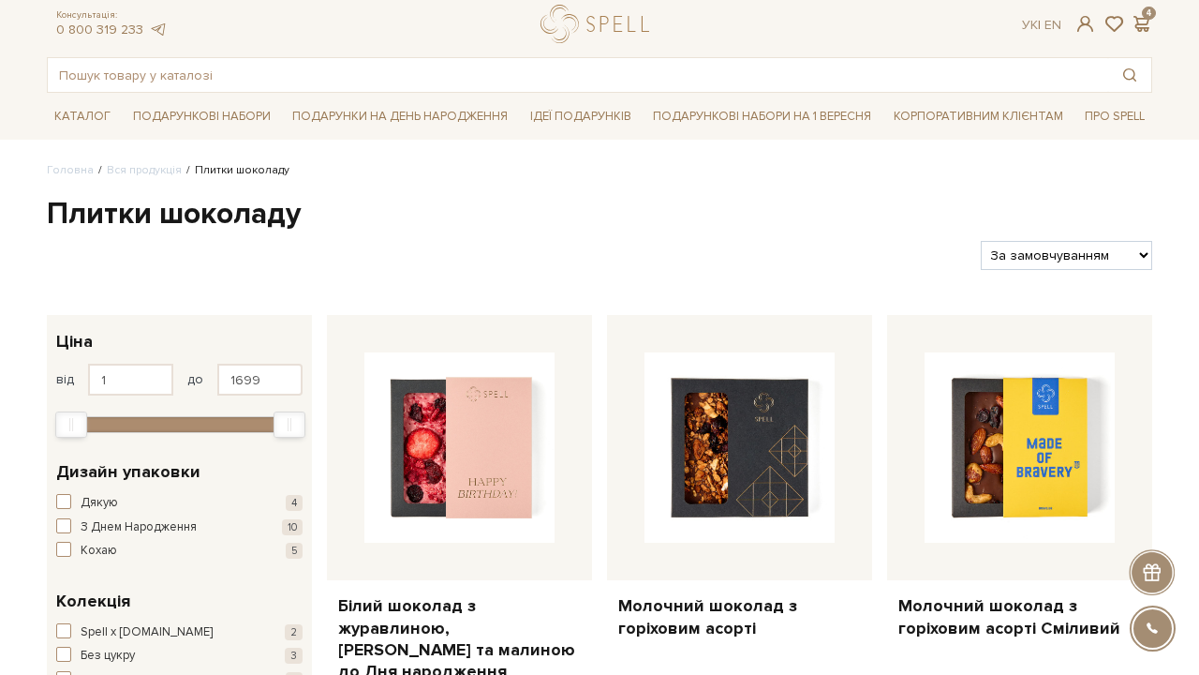
select select "https://spellchocolate.com/our-productions/plitki-shokoladu/?sort=p.price&order…"
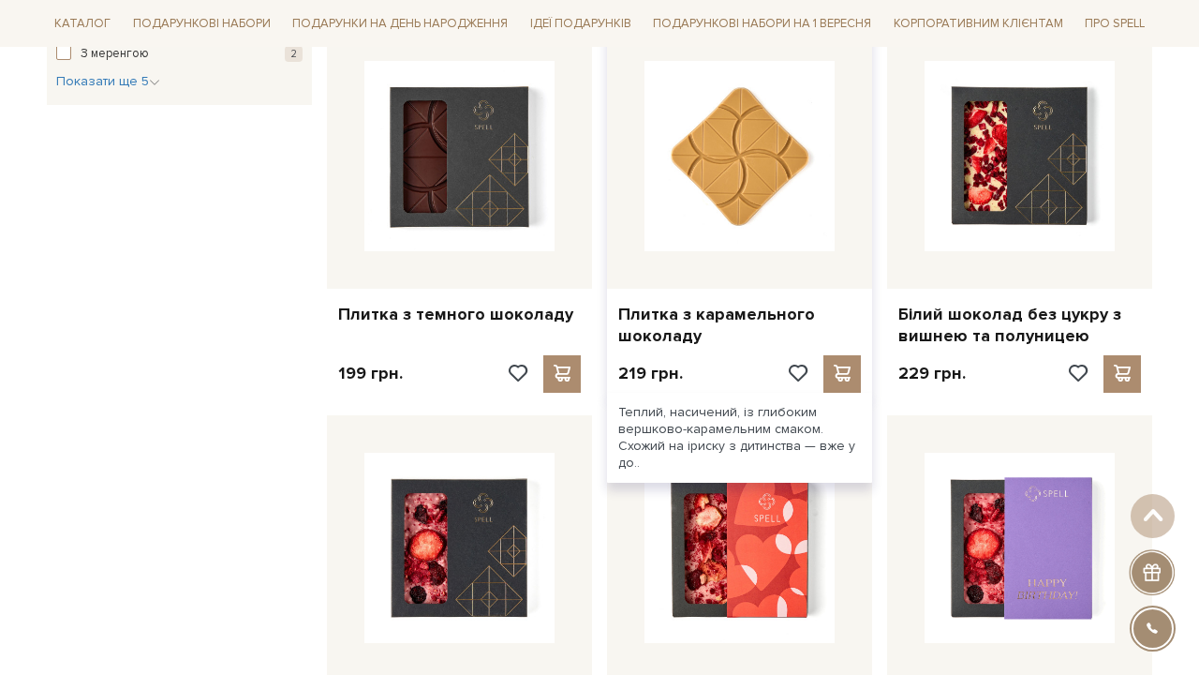
scroll to position [1123, 0]
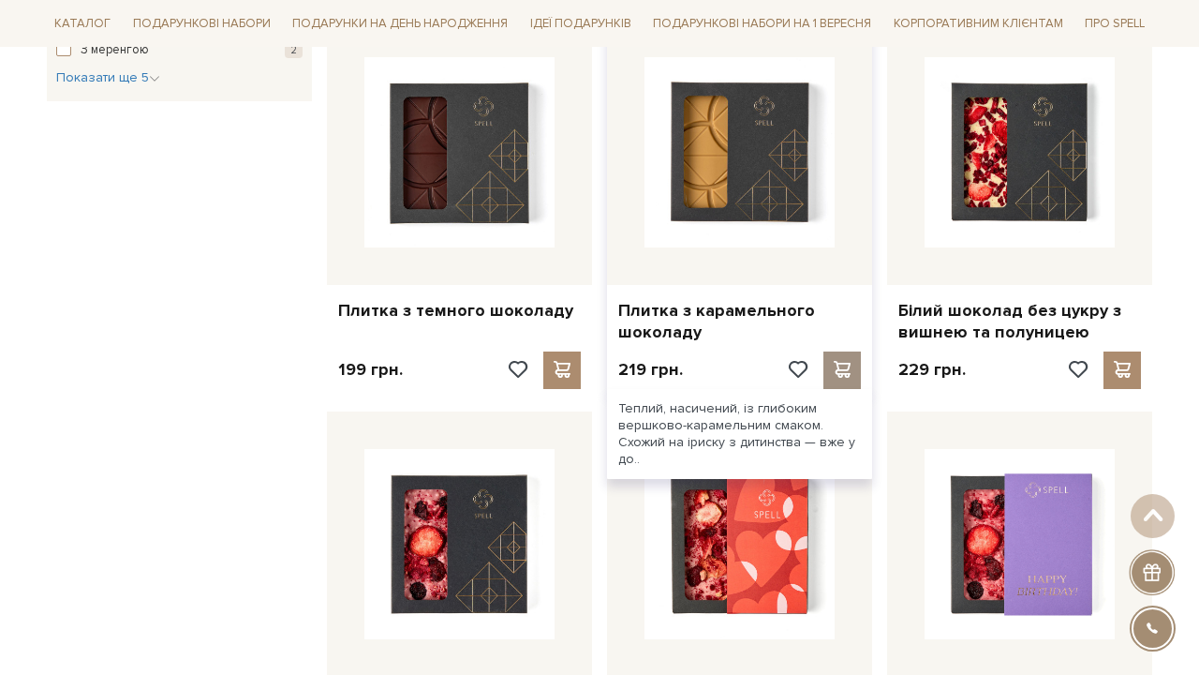
click at [848, 363] on span at bounding box center [841, 369] width 23 height 17
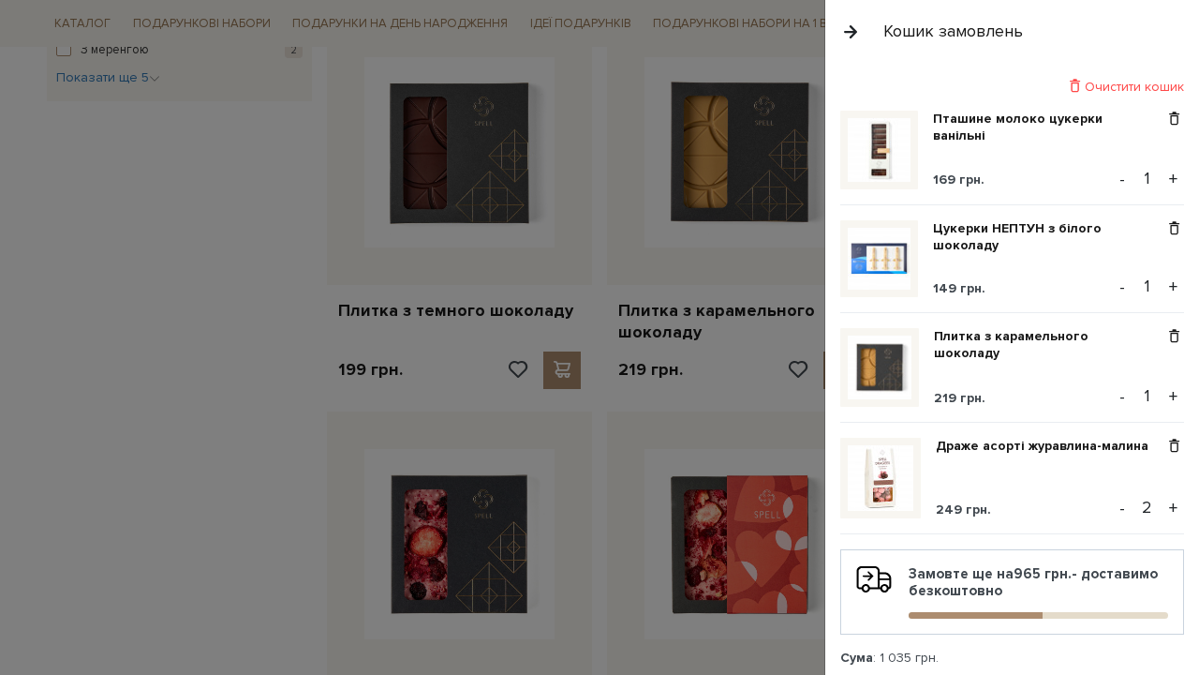
click at [244, 326] on div at bounding box center [599, 337] width 1199 height 675
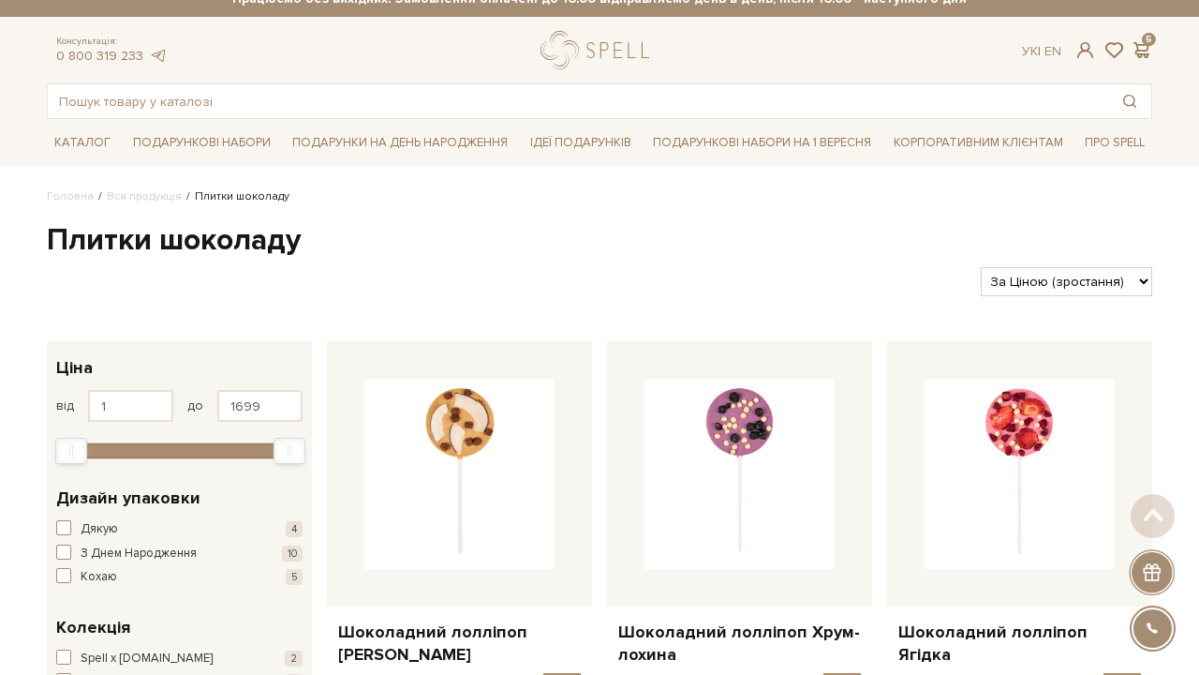
scroll to position [12, 0]
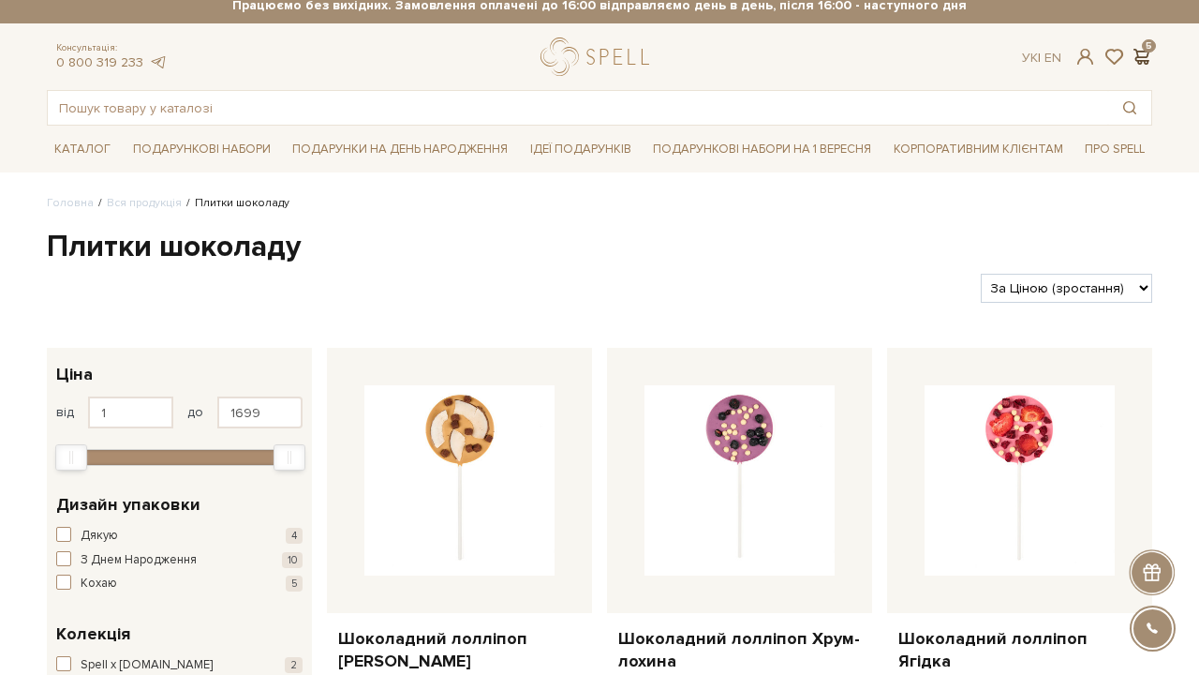
click at [1142, 51] on span at bounding box center [1141, 57] width 22 height 20
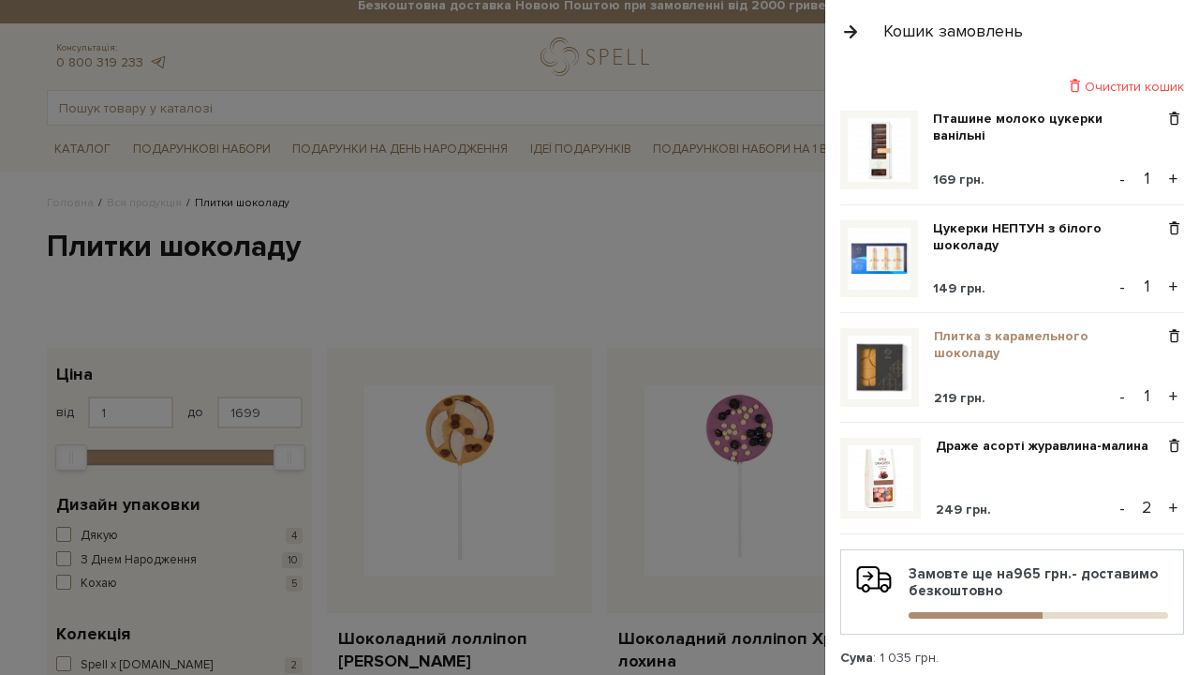
scroll to position [0, 0]
click at [1122, 515] on button "-" at bounding box center [1122, 508] width 19 height 28
click at [1175, 453] on span at bounding box center [1175, 446] width 20 height 17
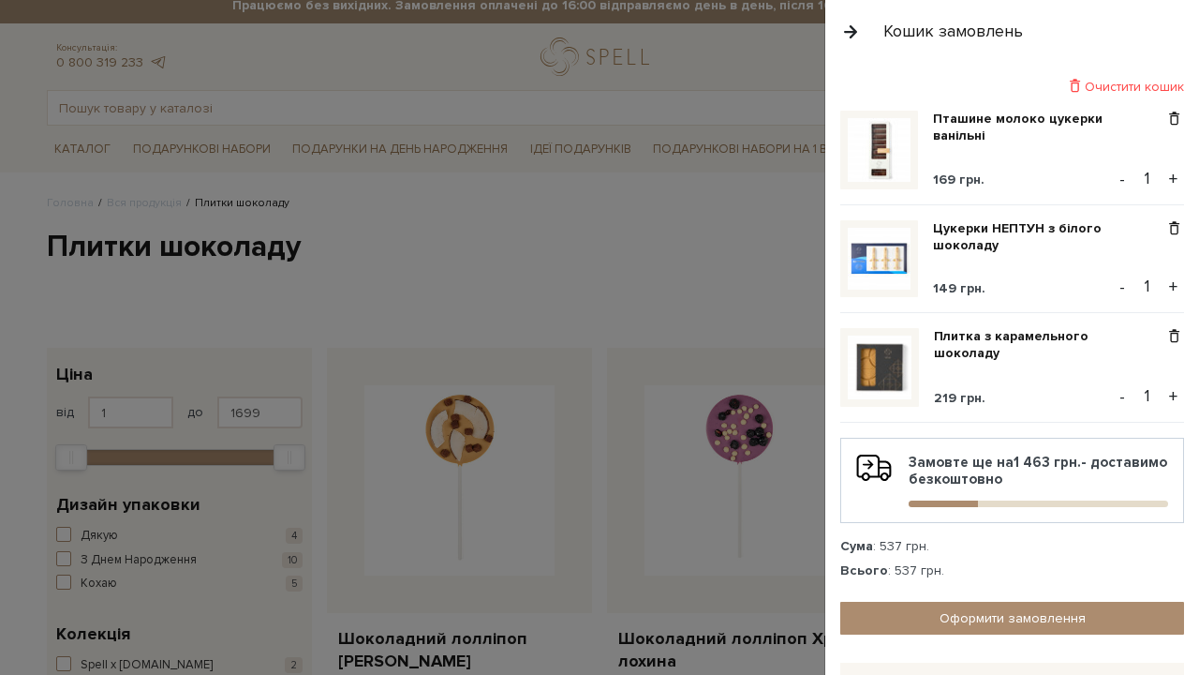
click at [425, 206] on div at bounding box center [599, 337] width 1199 height 675
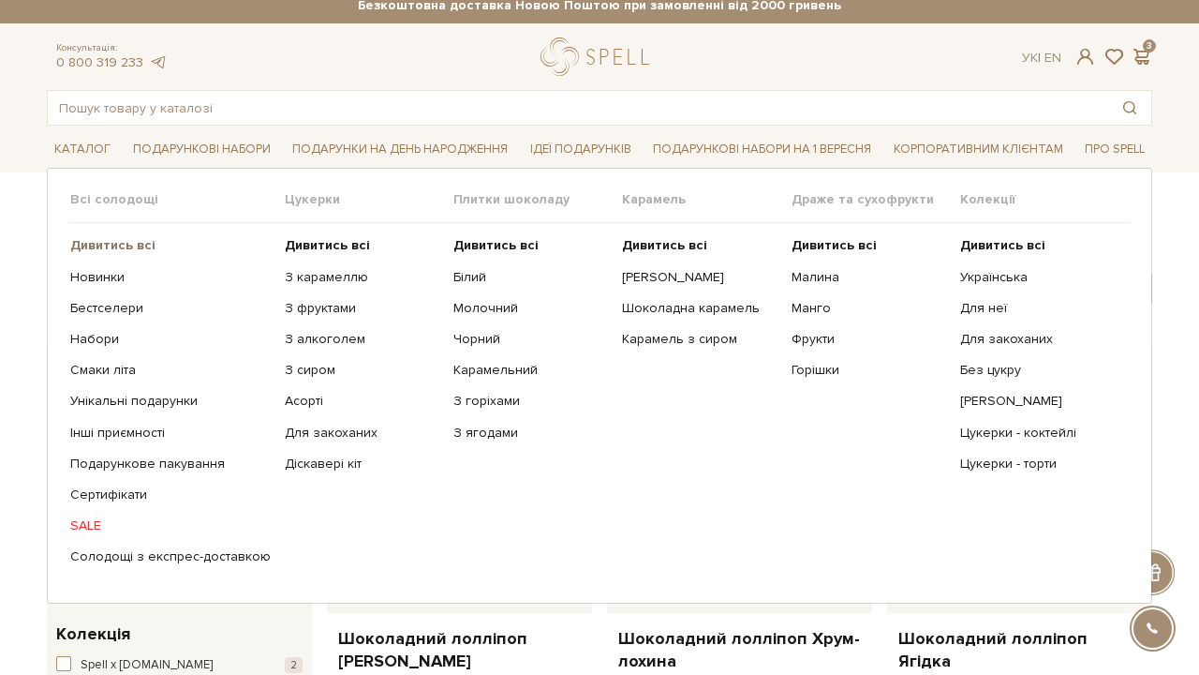
click at [115, 251] on b "Дивитись всі" at bounding box center [112, 245] width 85 height 16
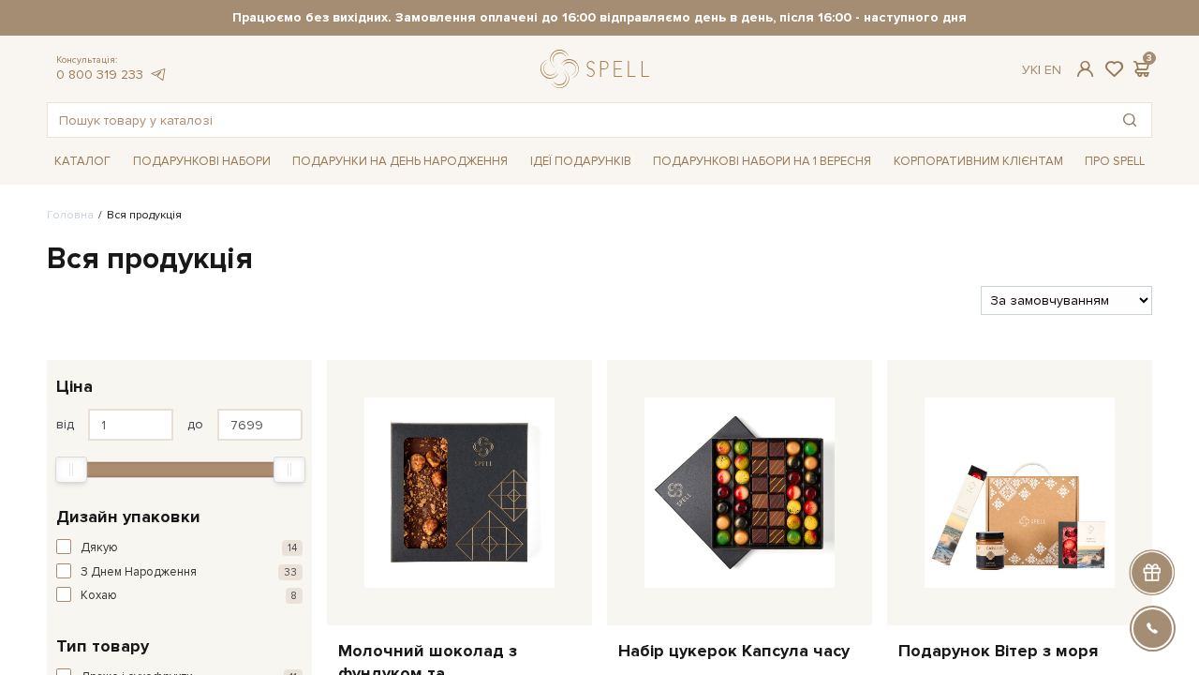
select select "[URL][DOMAIN_NAME]"
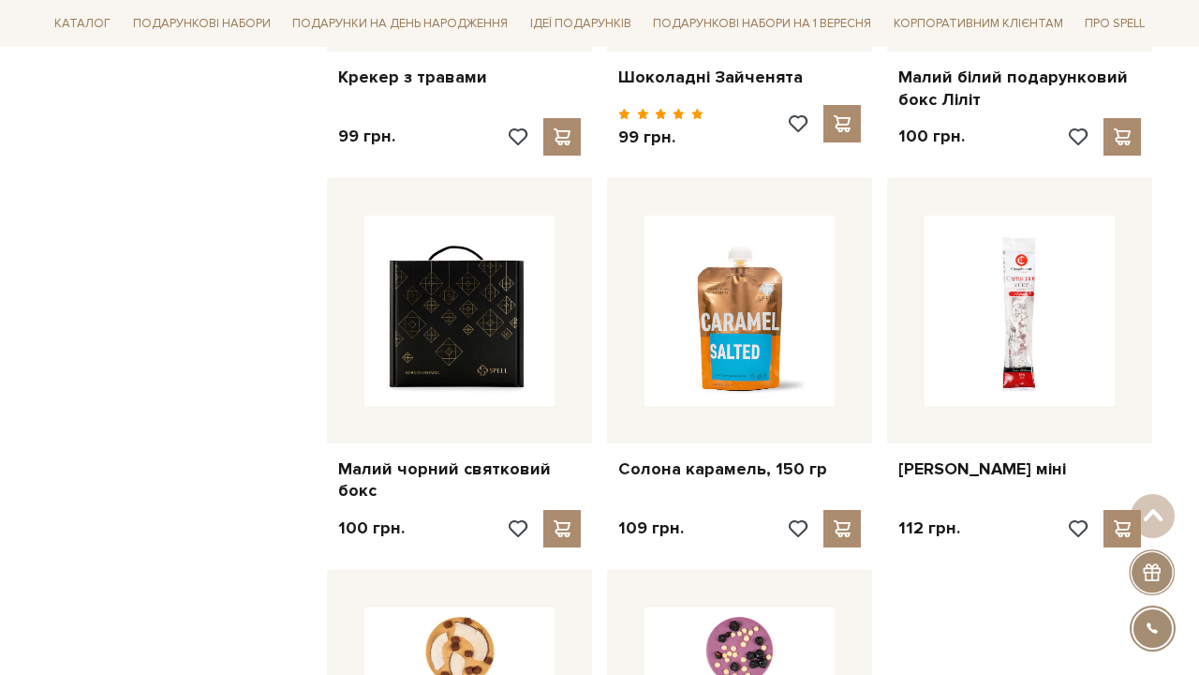
scroll to position [1745, 0]
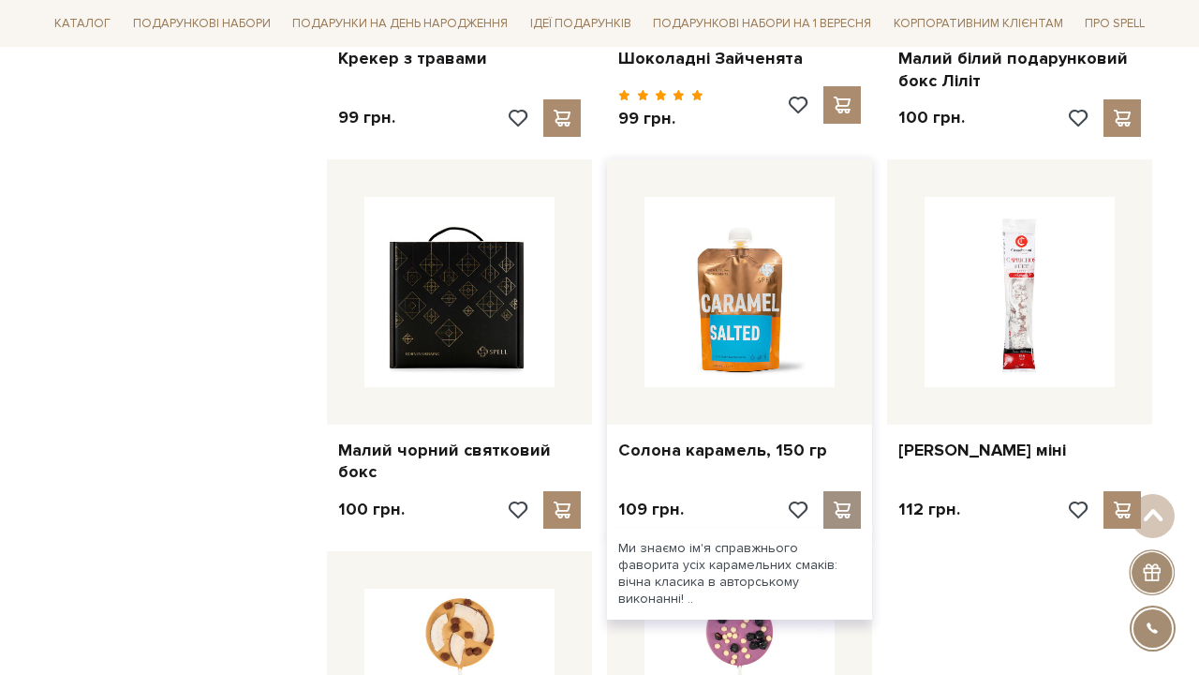
click at [844, 491] on div at bounding box center [842, 509] width 37 height 37
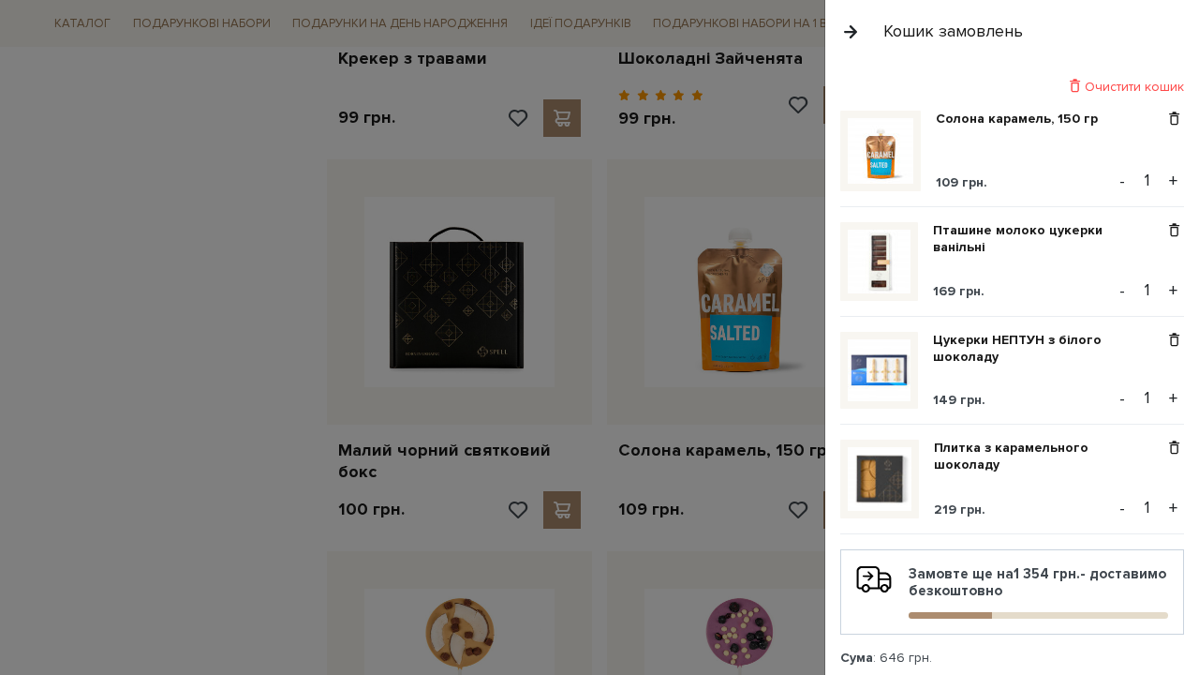
click at [275, 329] on div at bounding box center [599, 337] width 1199 height 675
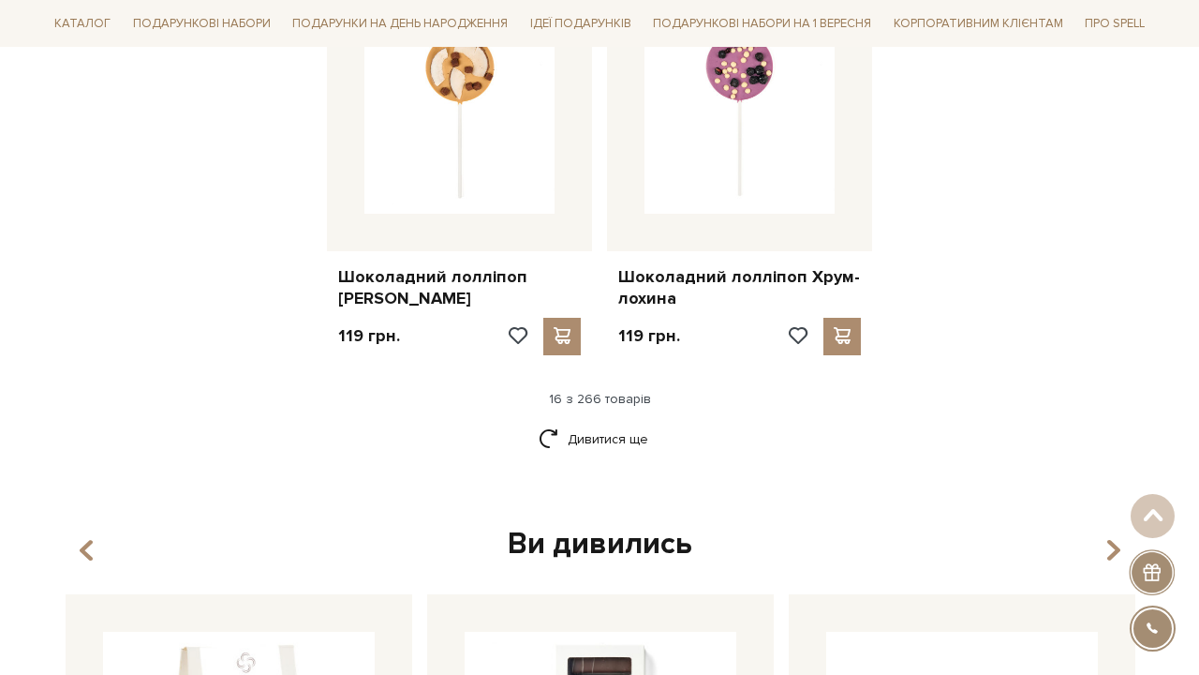
scroll to position [2334, 0]
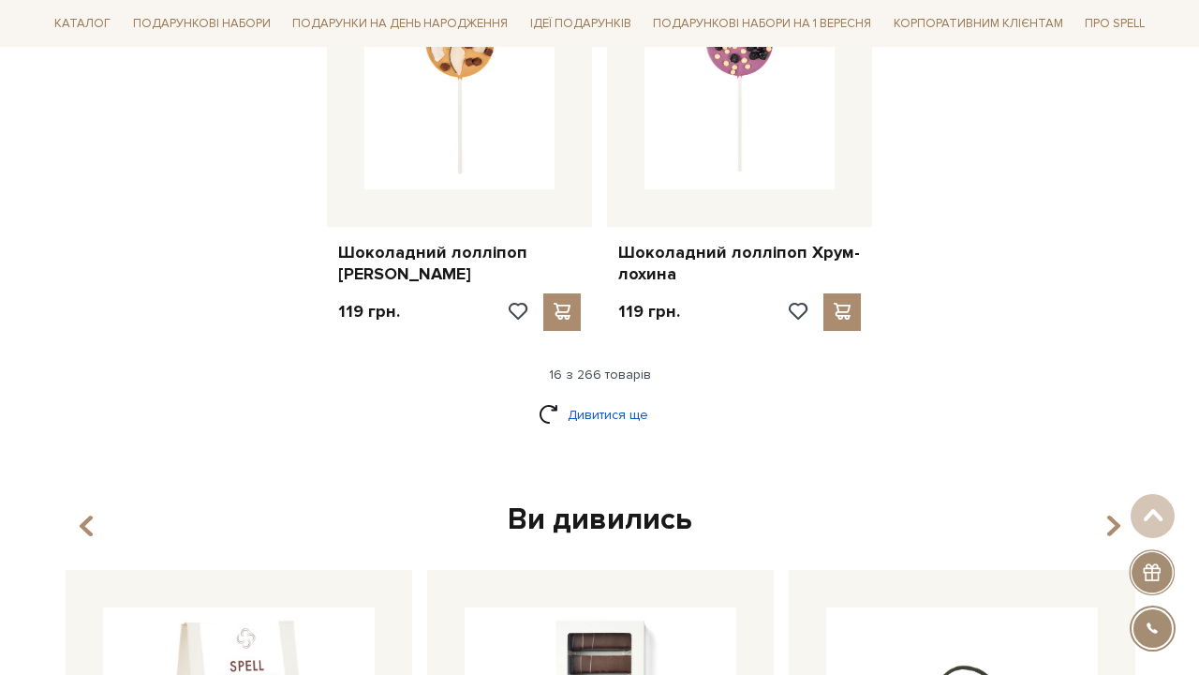
click at [629, 398] on link "Дивитися ще" at bounding box center [600, 414] width 122 height 33
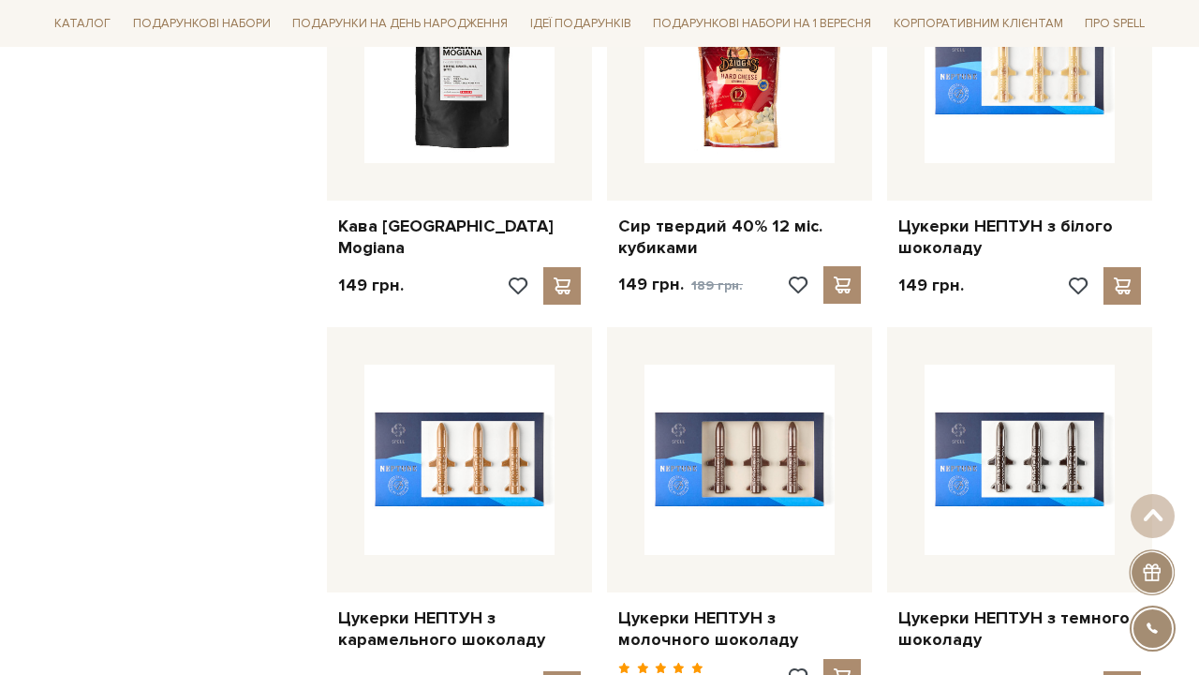
scroll to position [3564, 0]
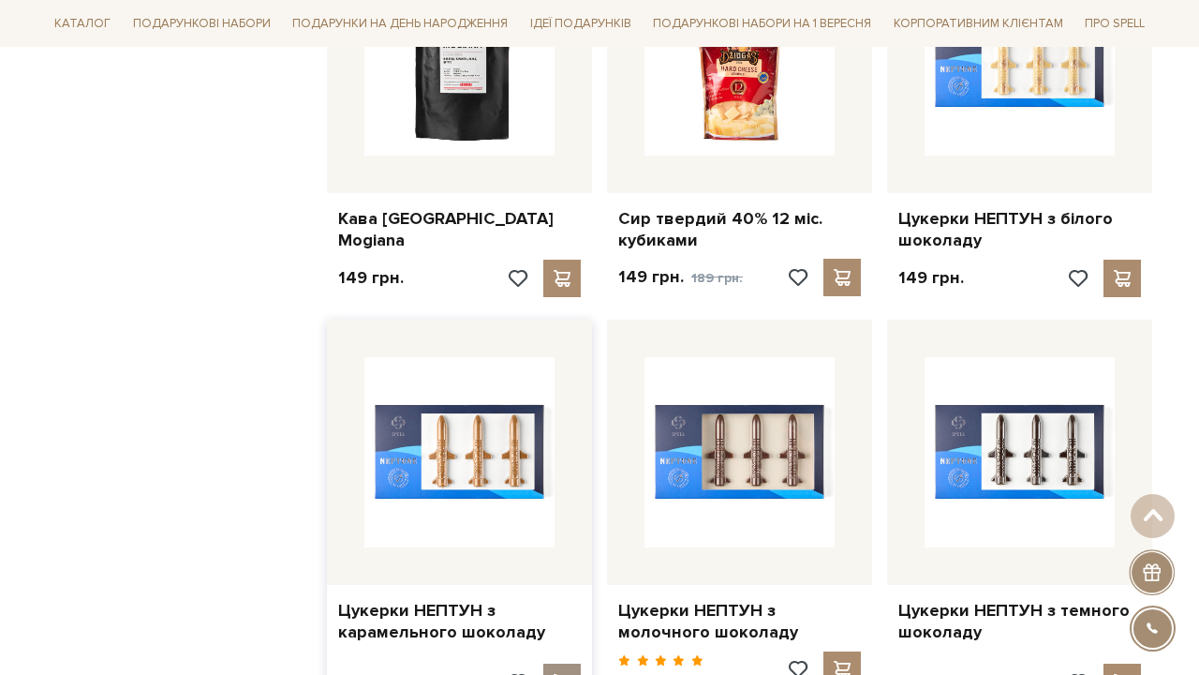
click at [564, 674] on span at bounding box center [561, 682] width 23 height 17
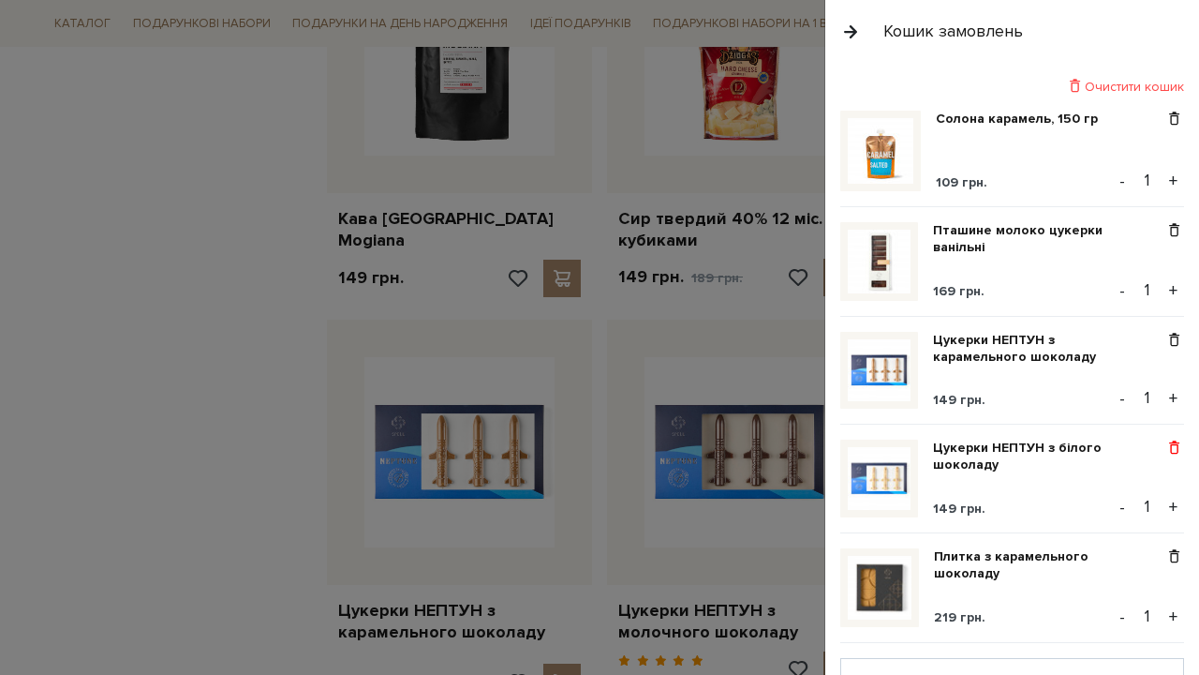
click at [1174, 454] on span at bounding box center [1175, 447] width 20 height 17
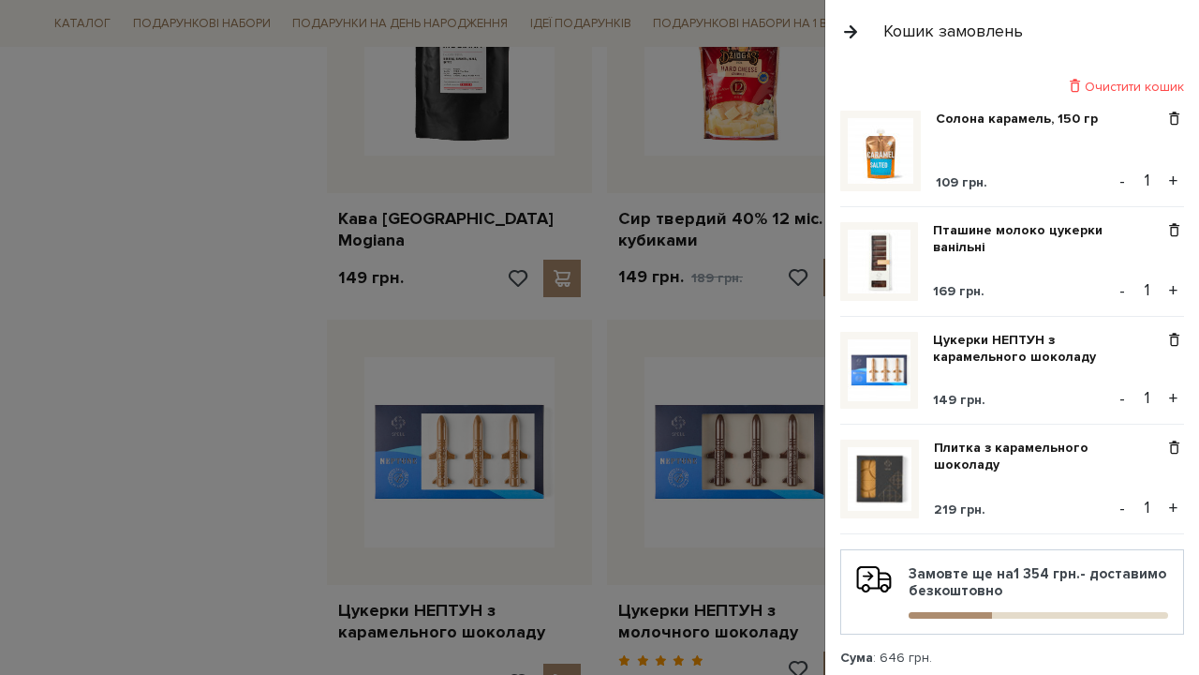
click at [108, 334] on div at bounding box center [599, 337] width 1199 height 675
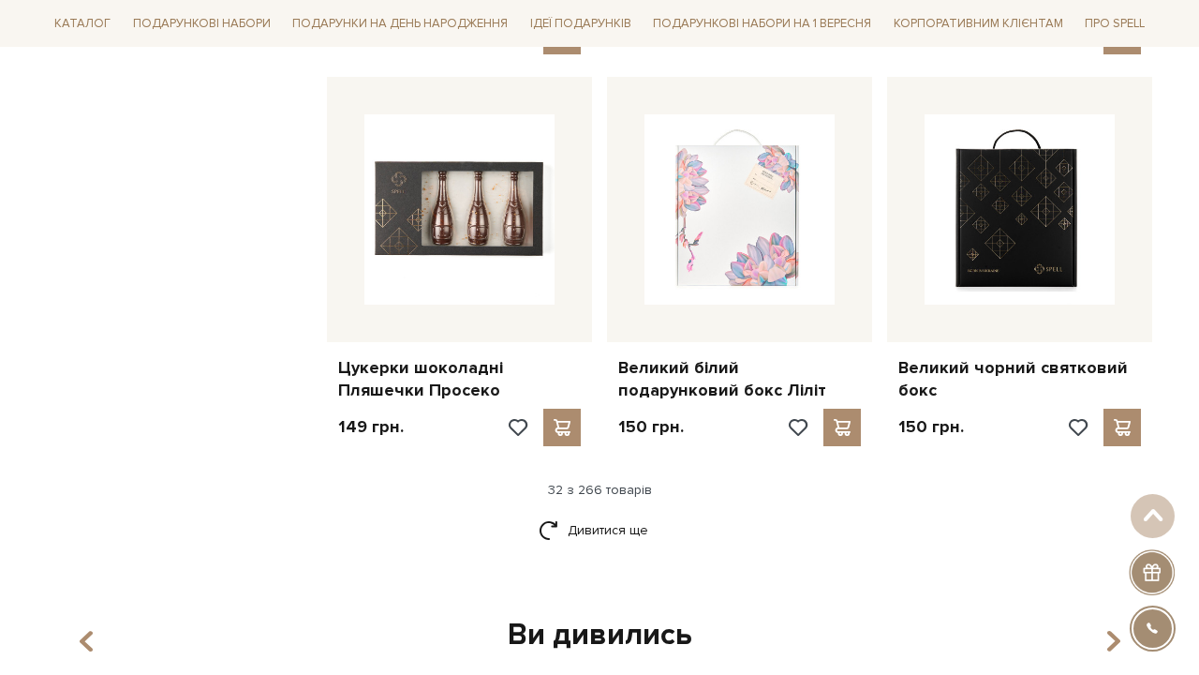
scroll to position [4211, 0]
click at [637, 512] on link "Дивитися ще" at bounding box center [600, 528] width 122 height 33
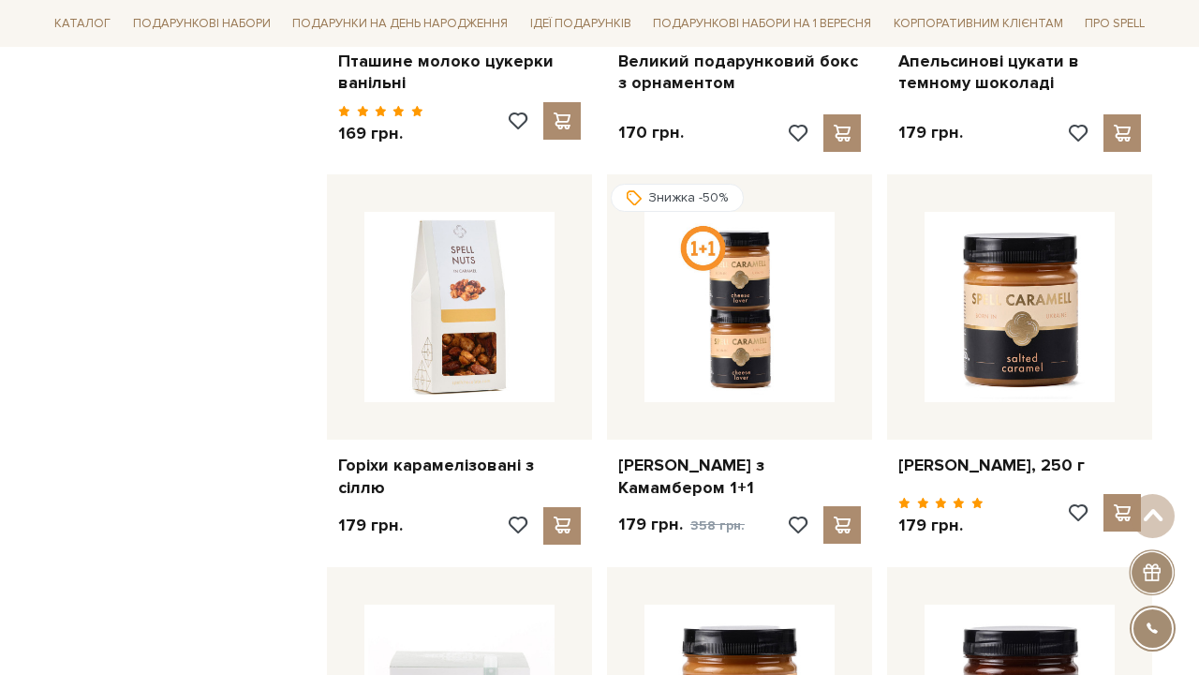
scroll to position [4965, 0]
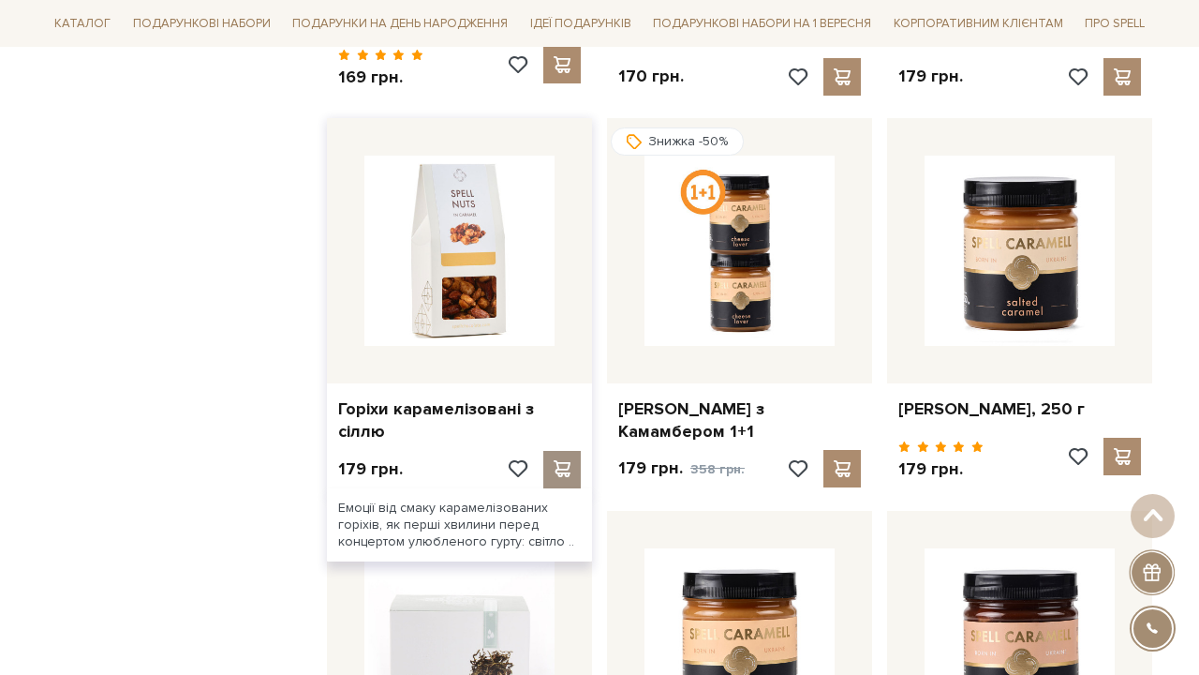
click at [556, 460] on span at bounding box center [561, 468] width 23 height 17
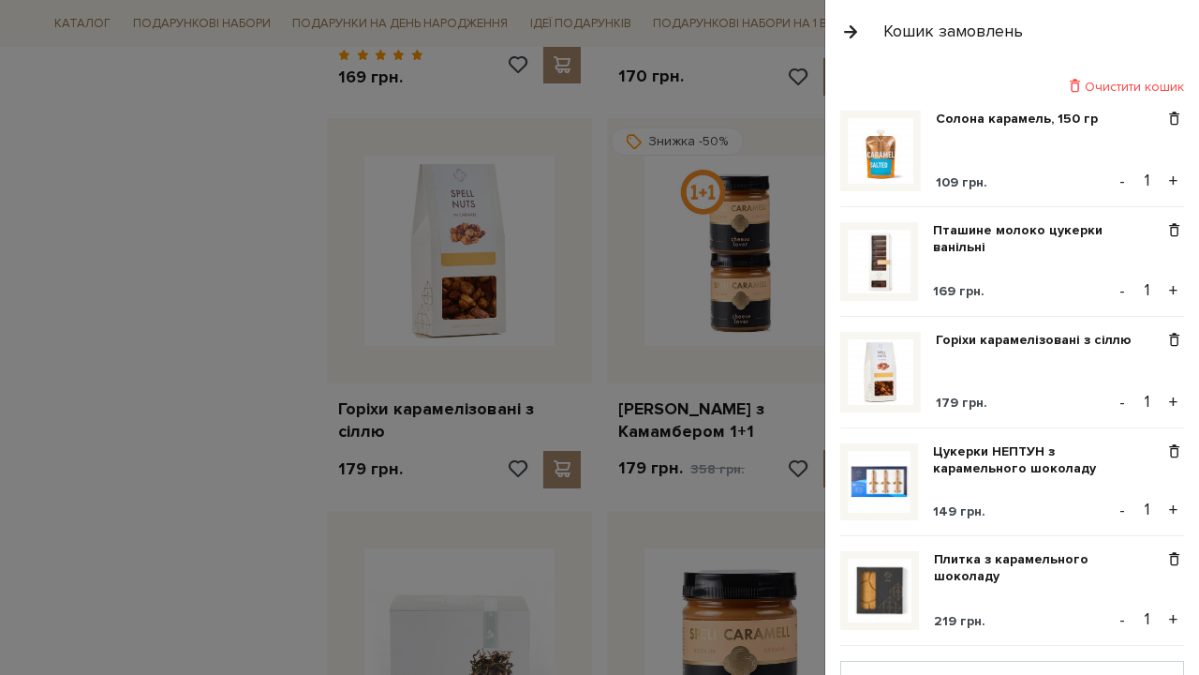
click at [260, 309] on div at bounding box center [599, 337] width 1199 height 675
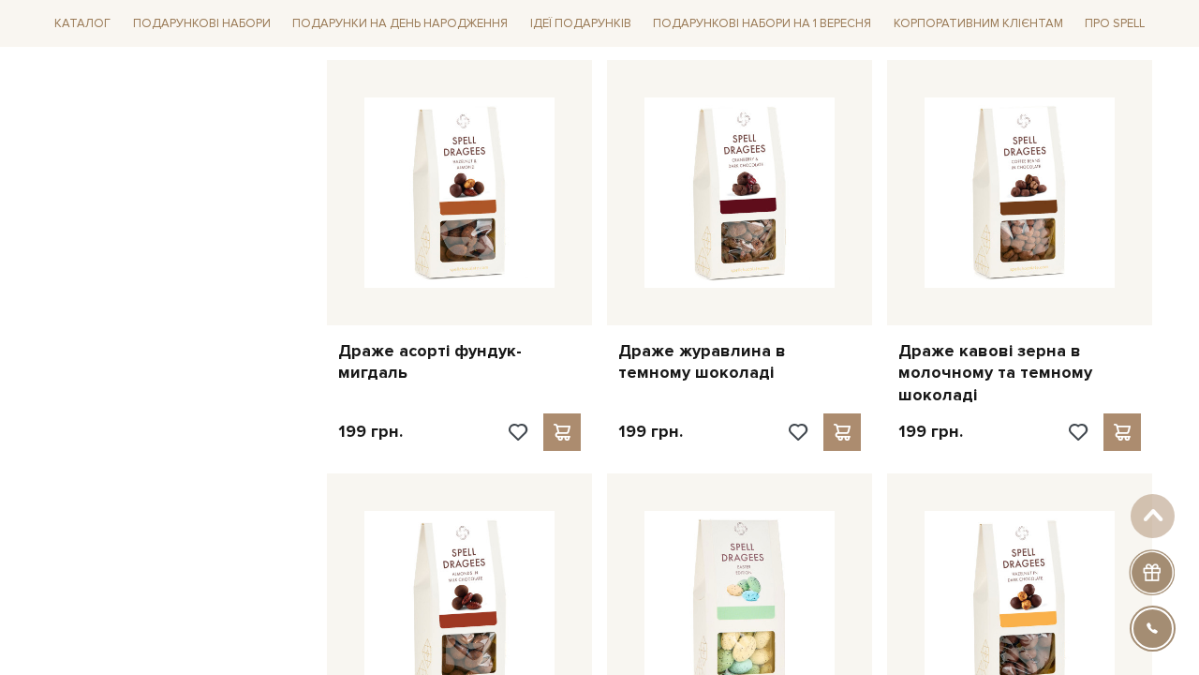
scroll to position [5815, 0]
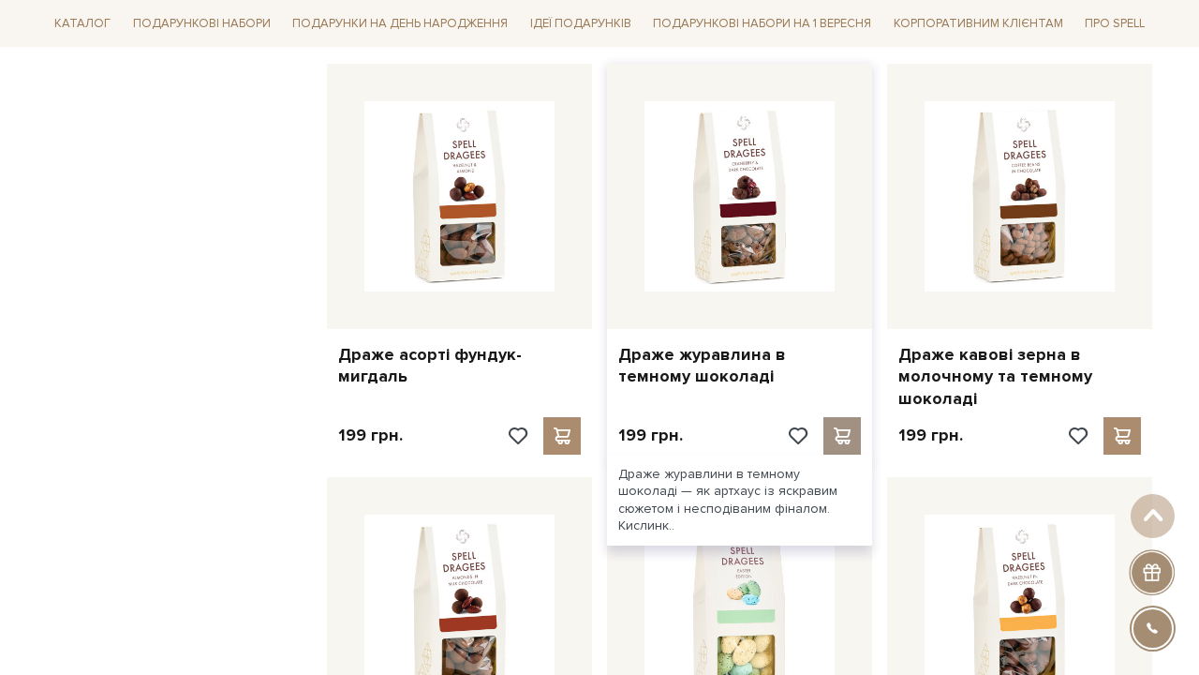
click at [841, 427] on span at bounding box center [841, 435] width 23 height 17
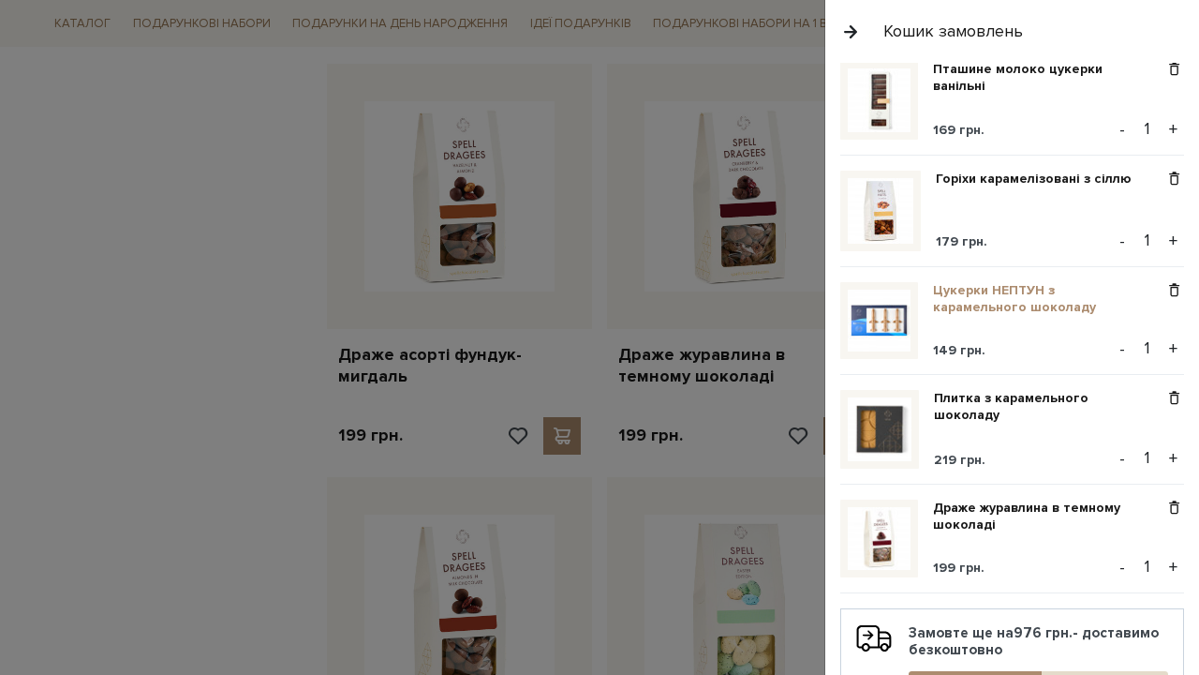
scroll to position [175, 0]
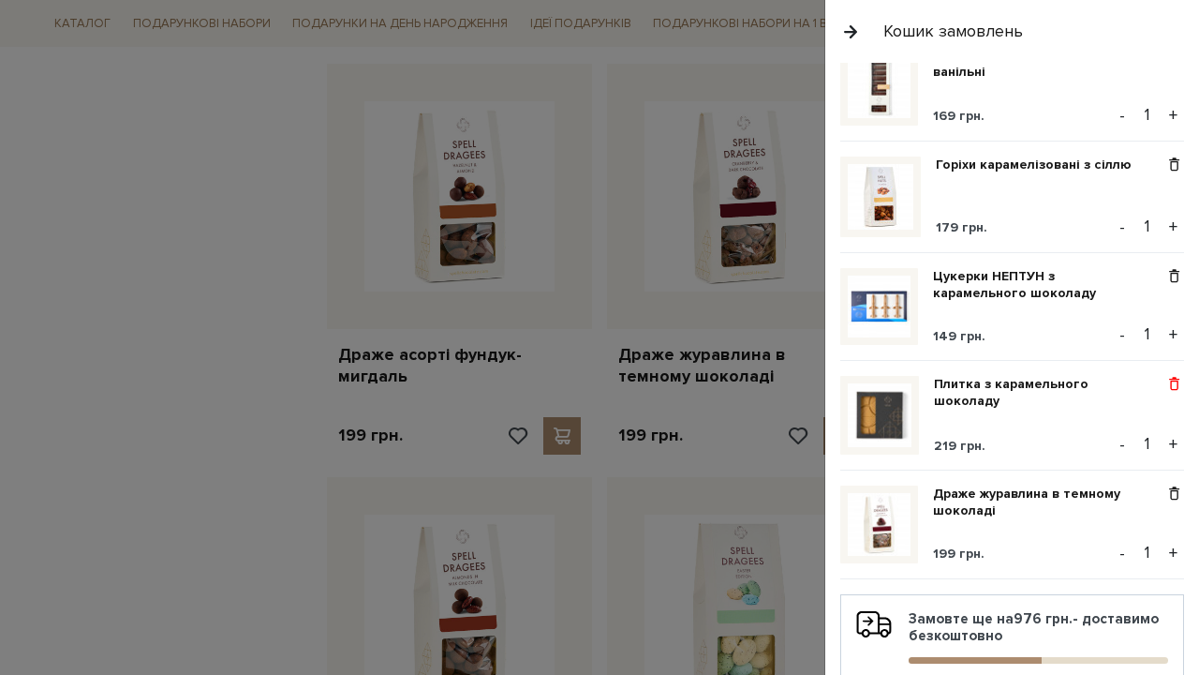
click at [1174, 389] on span at bounding box center [1175, 384] width 20 height 17
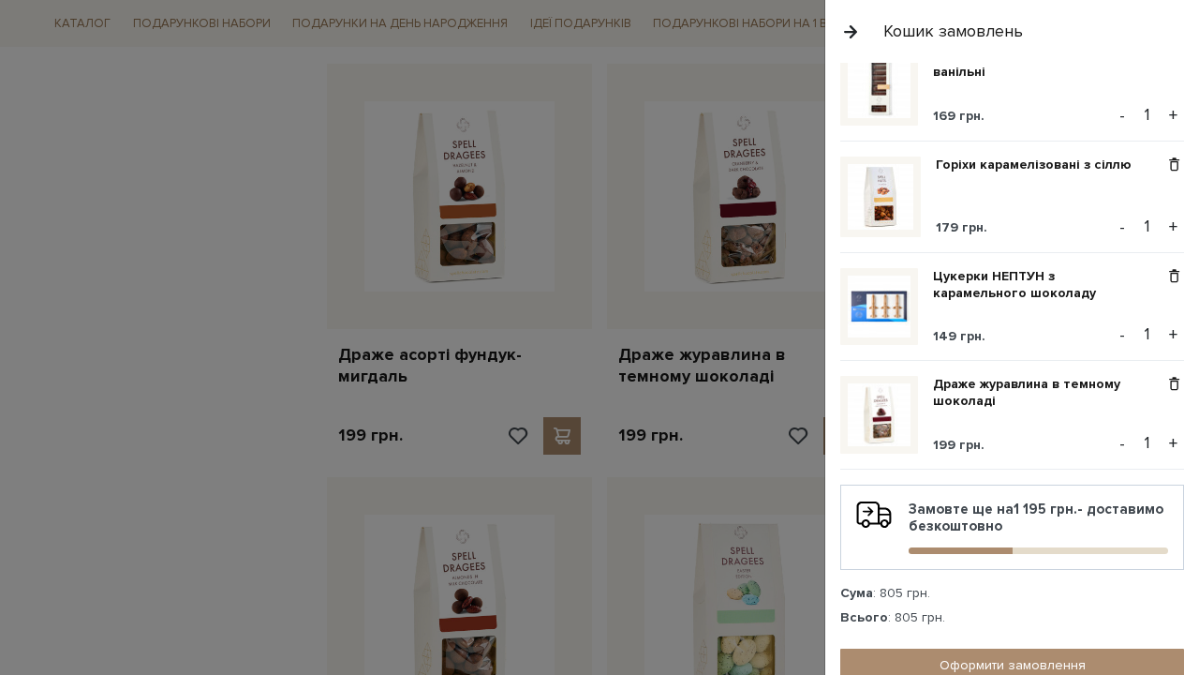
click at [159, 307] on div at bounding box center [599, 337] width 1199 height 675
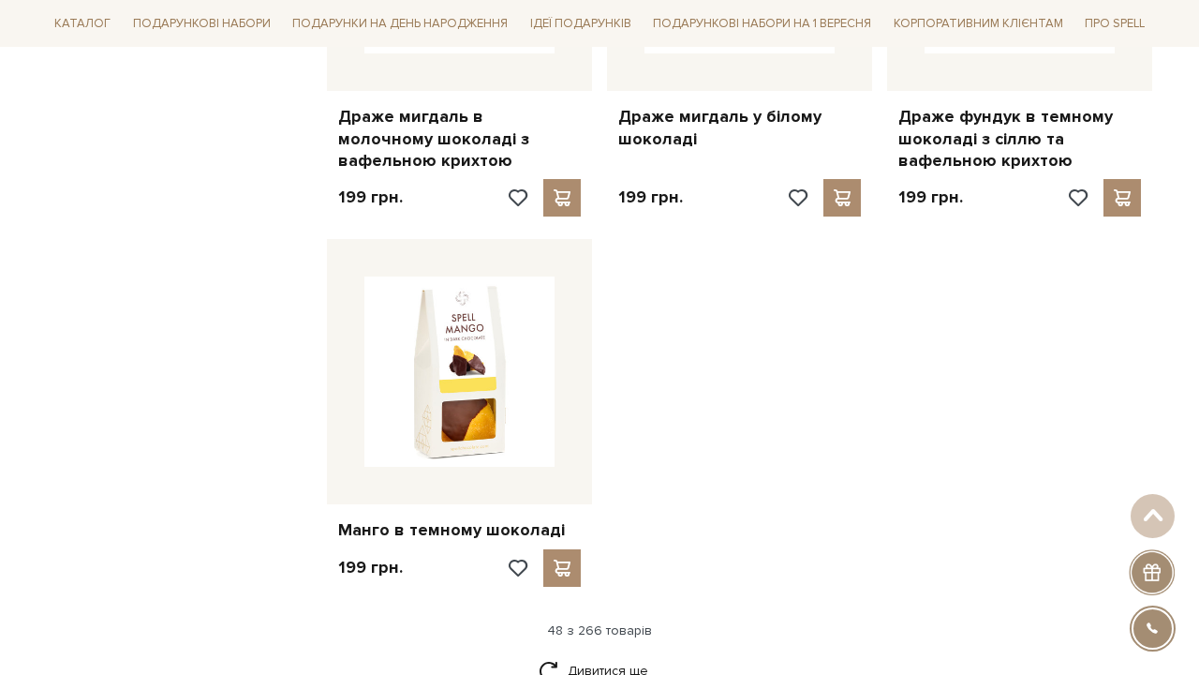
scroll to position [6484, 0]
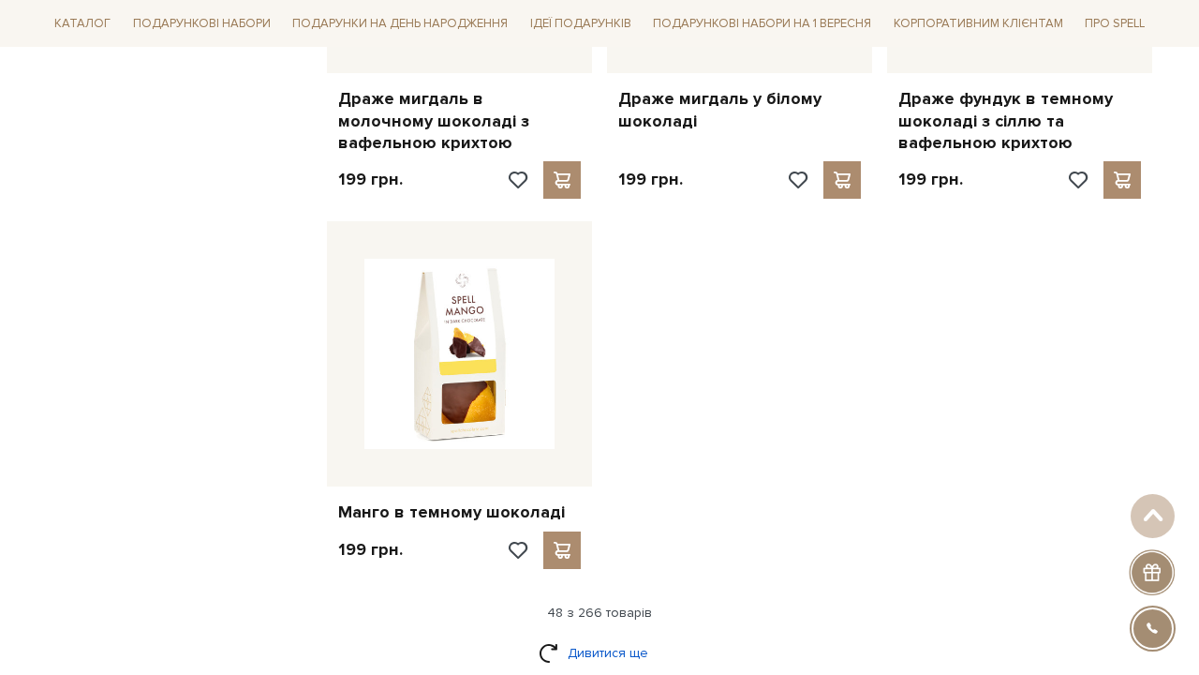
click at [635, 636] on link "Дивитися ще" at bounding box center [600, 652] width 122 height 33
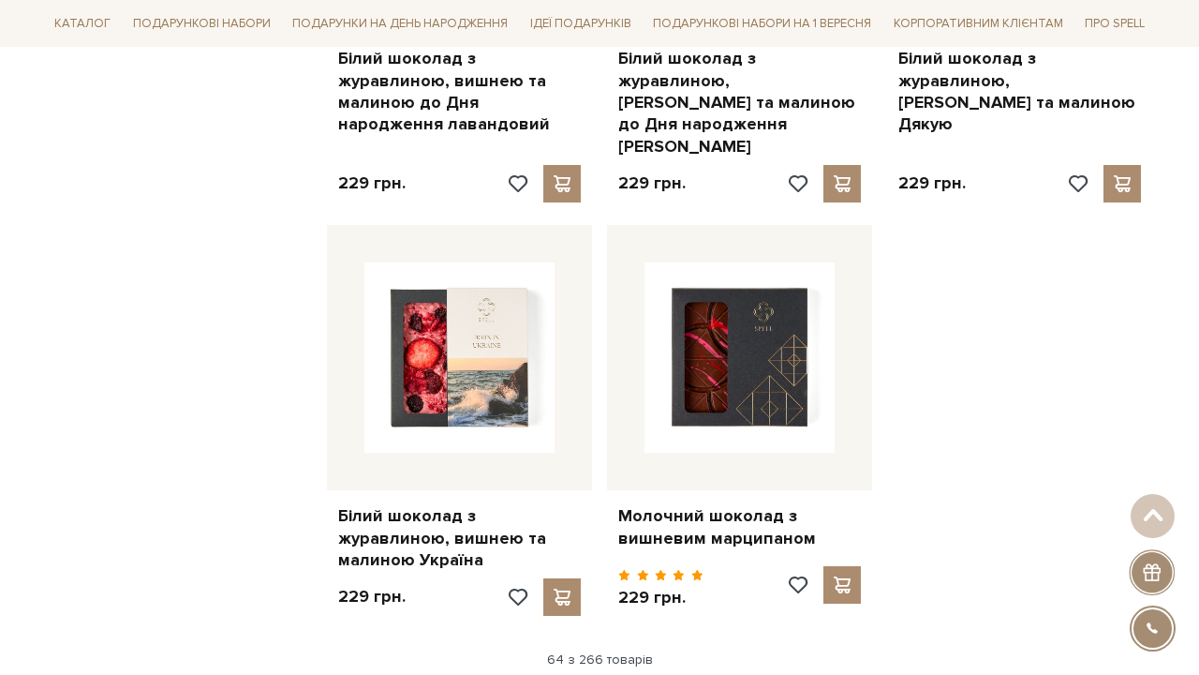
scroll to position [8610, 0]
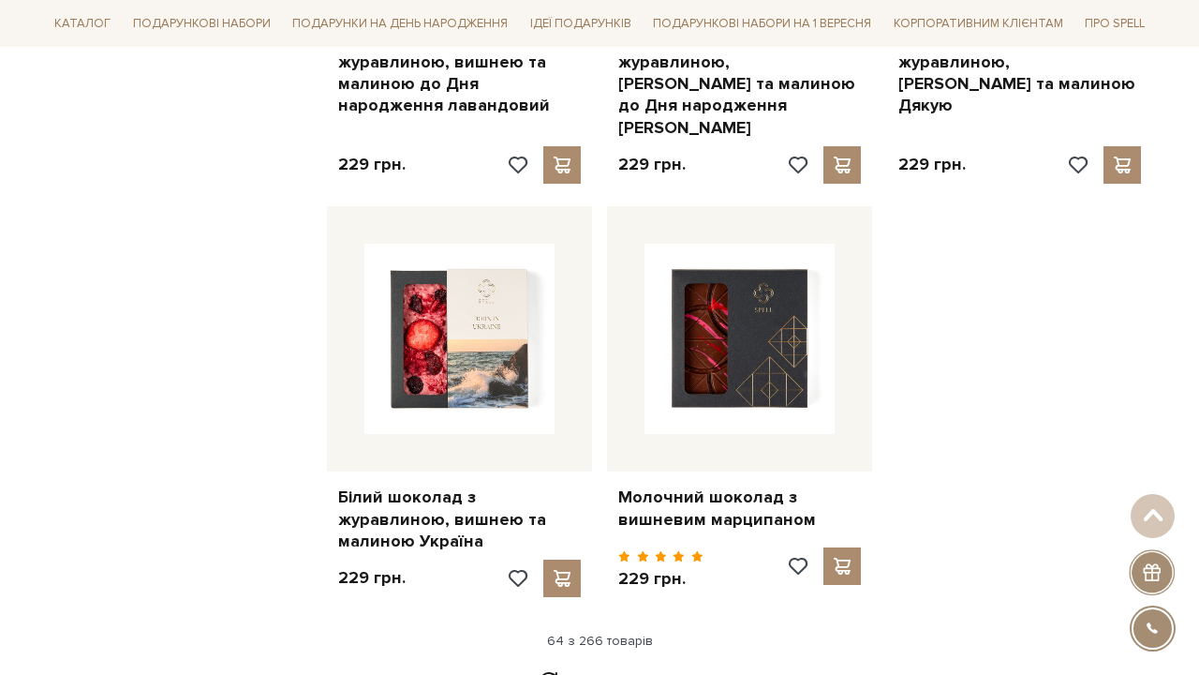
click at [607, 665] on link "Дивитися ще" at bounding box center [600, 681] width 122 height 33
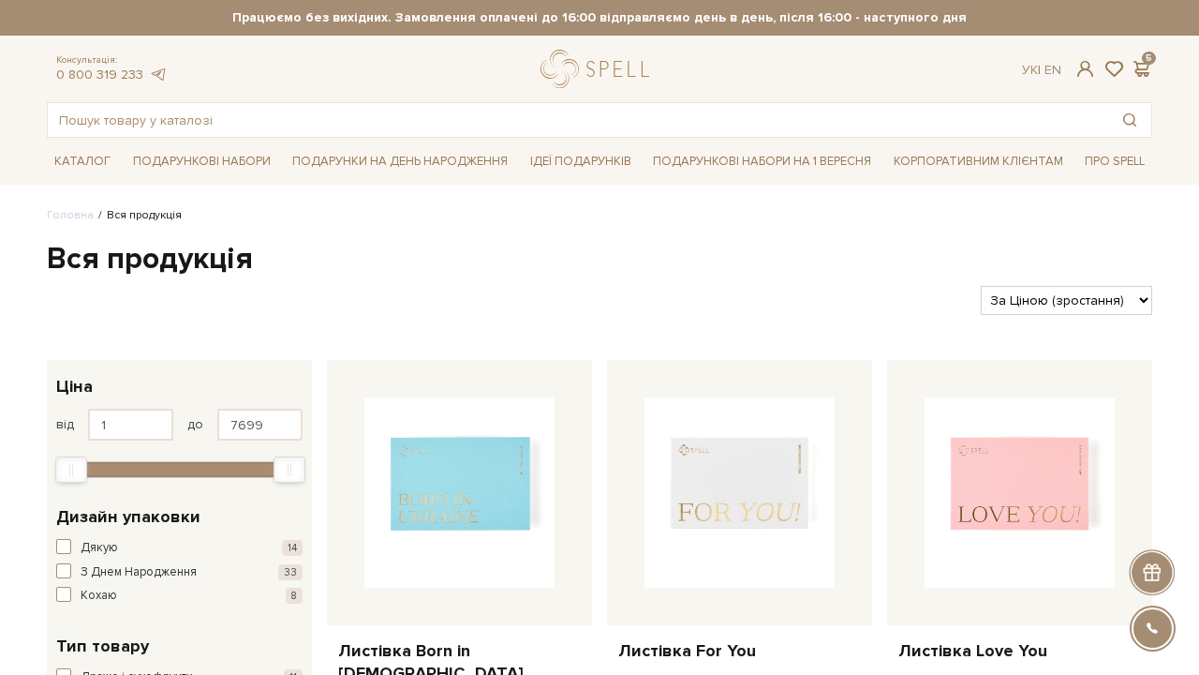
scroll to position [0, 0]
click at [1145, 73] on span at bounding box center [1141, 69] width 22 height 20
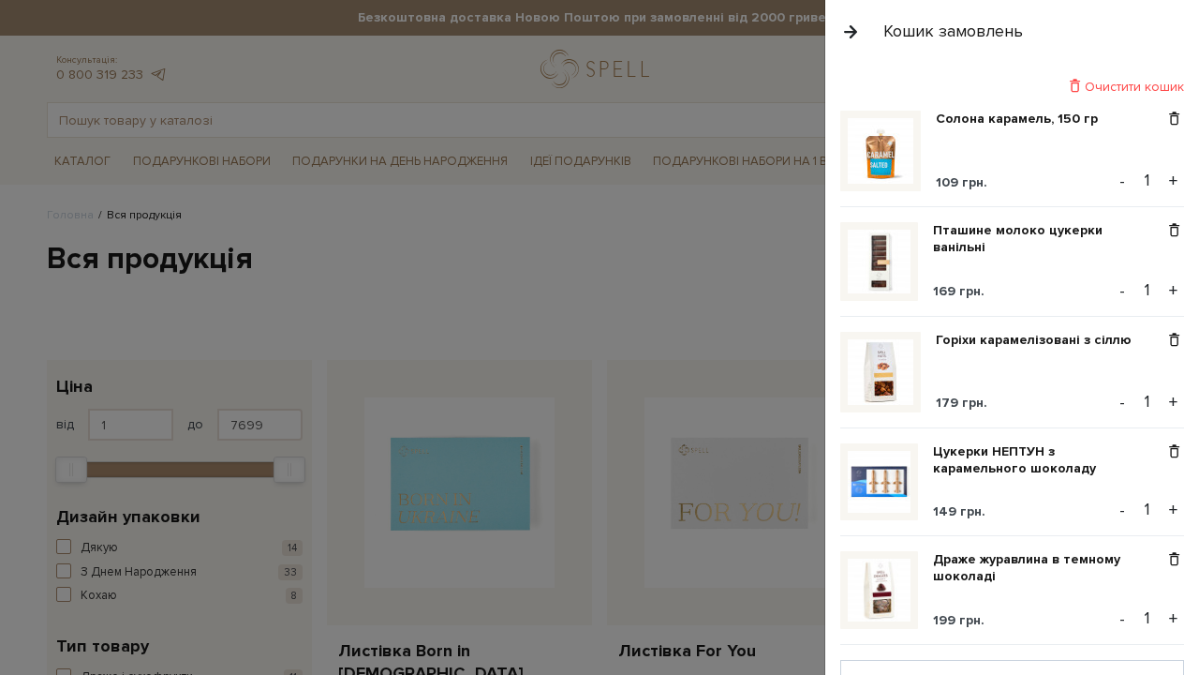
click at [608, 294] on div at bounding box center [599, 337] width 1199 height 675
